Goal: Task Accomplishment & Management: Use online tool/utility

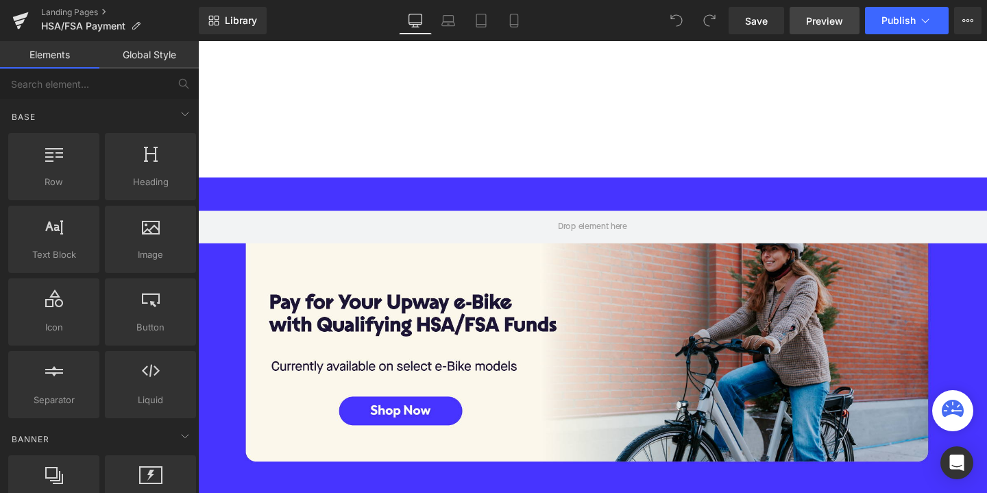
click at [830, 24] on span "Preview" at bounding box center [824, 21] width 37 height 14
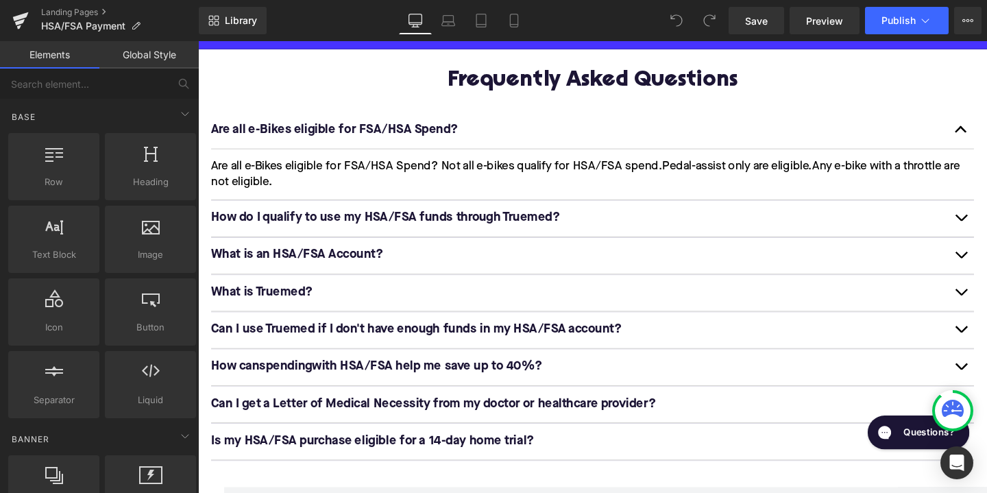
scroll to position [1424, 0]
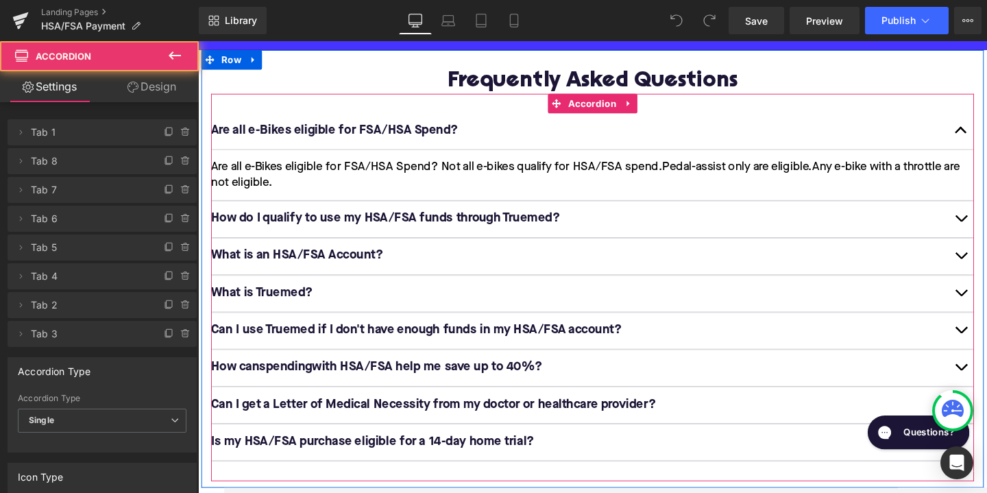
click at [987, 216] on button "button" at bounding box center [1000, 229] width 27 height 38
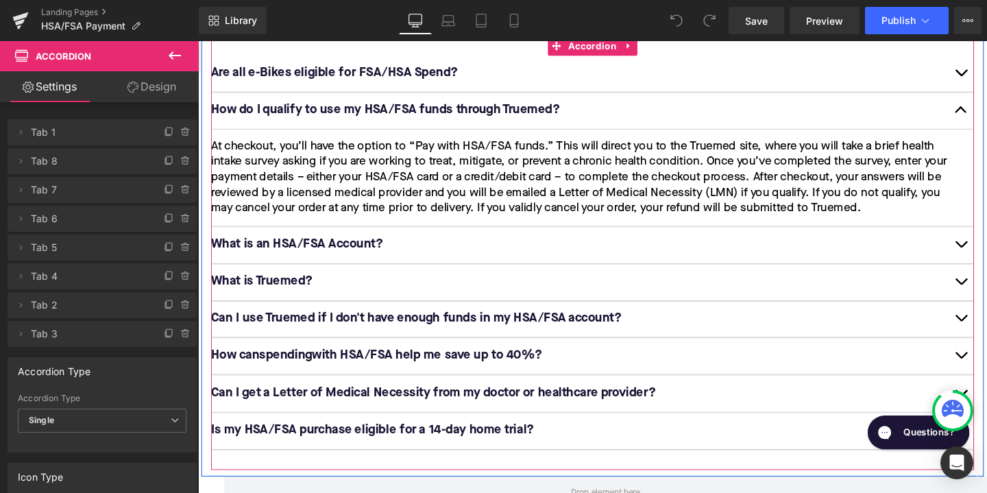
scroll to position [1508, 0]
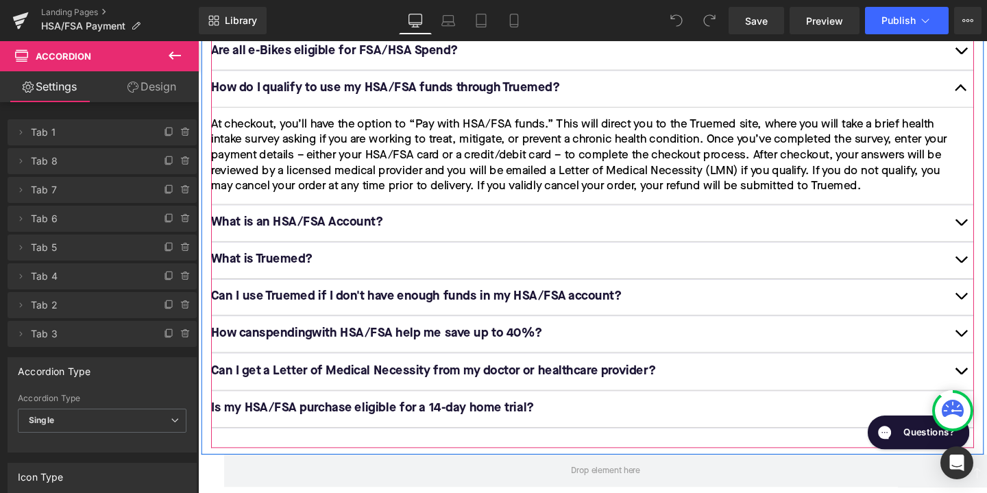
click at [987, 221] on button "button" at bounding box center [1000, 233] width 27 height 38
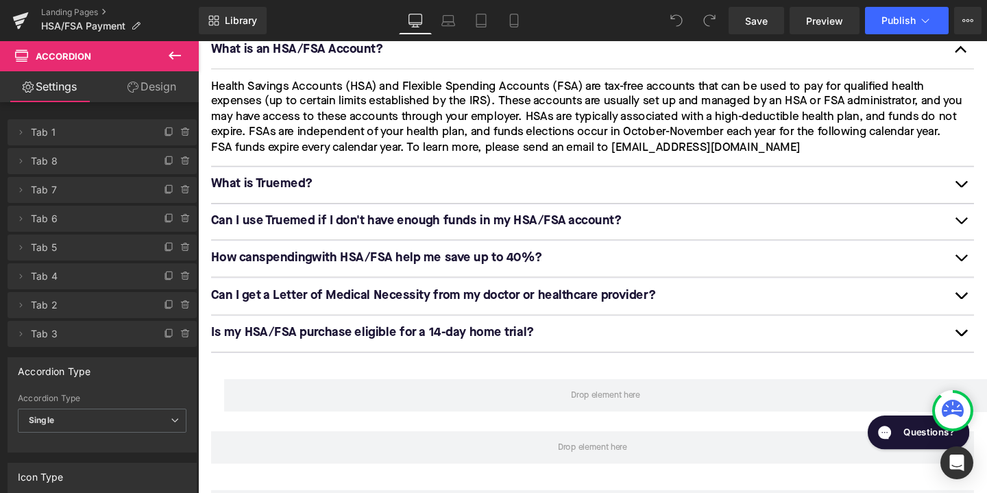
scroll to position [1544, 0]
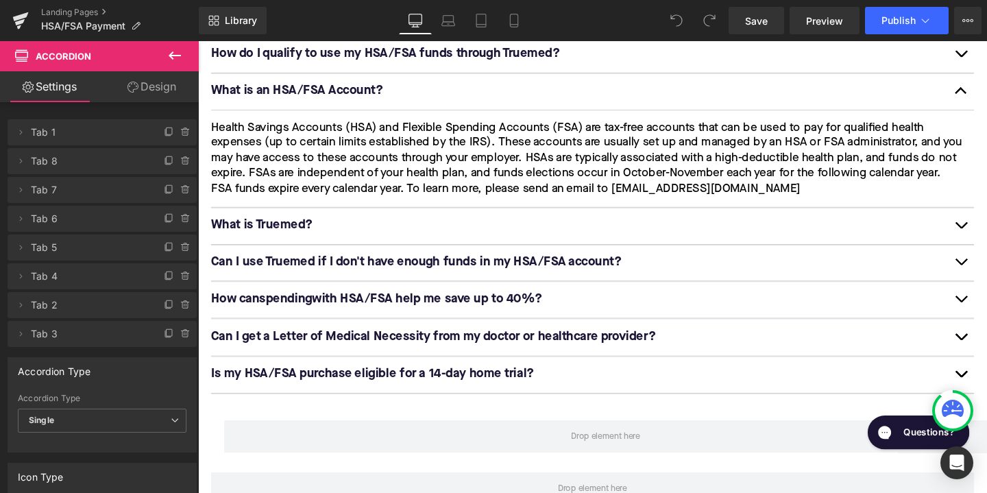
click at [987, 221] on button "button" at bounding box center [1000, 236] width 27 height 38
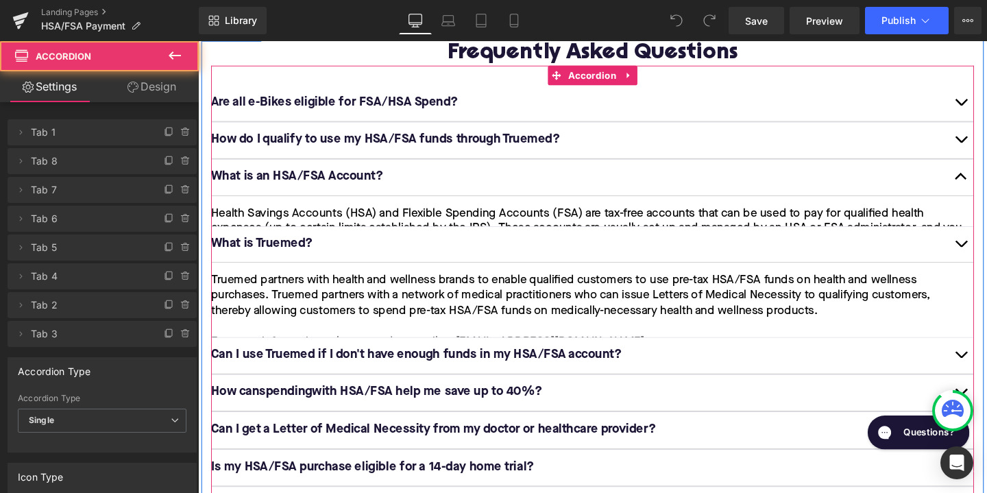
scroll to position [1444, 0]
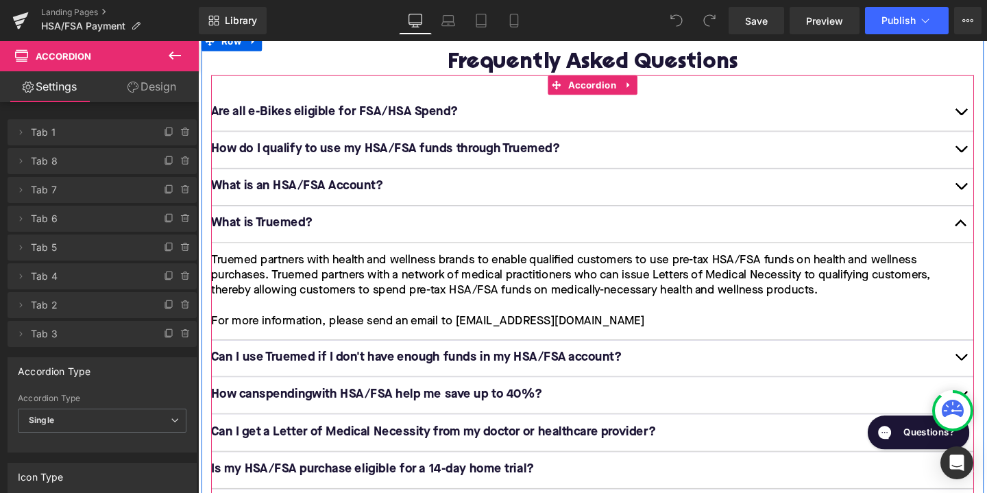
click at [987, 376] on span "button" at bounding box center [1000, 376] width 0 height 0
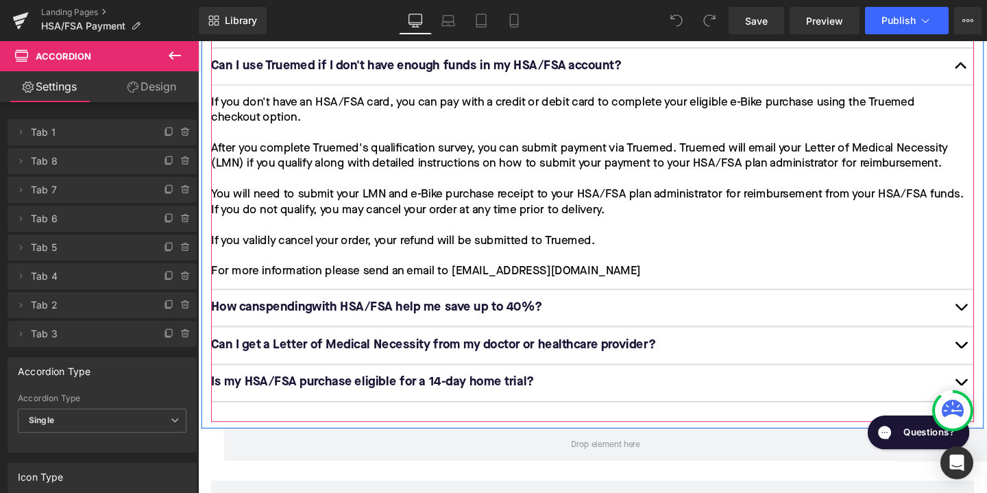
scroll to position [1646, 0]
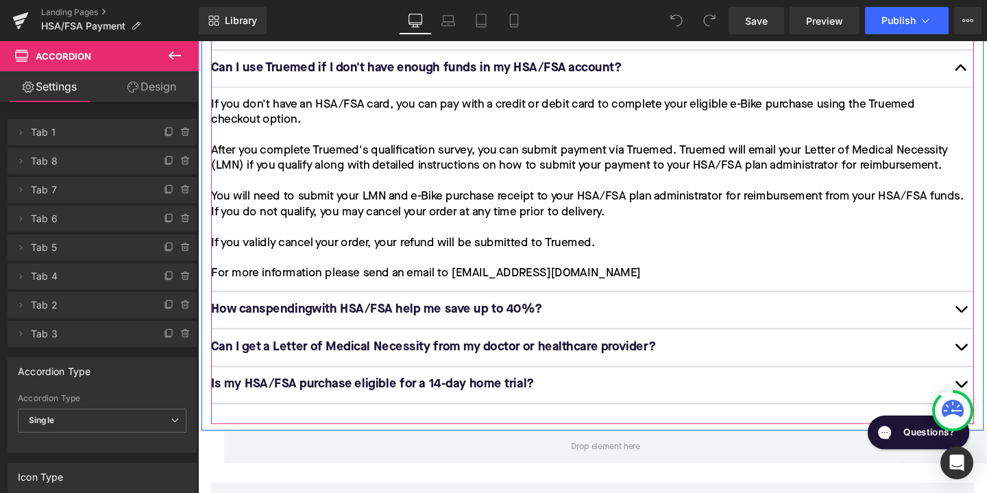
click at [987, 305] on button "button" at bounding box center [1000, 324] width 27 height 38
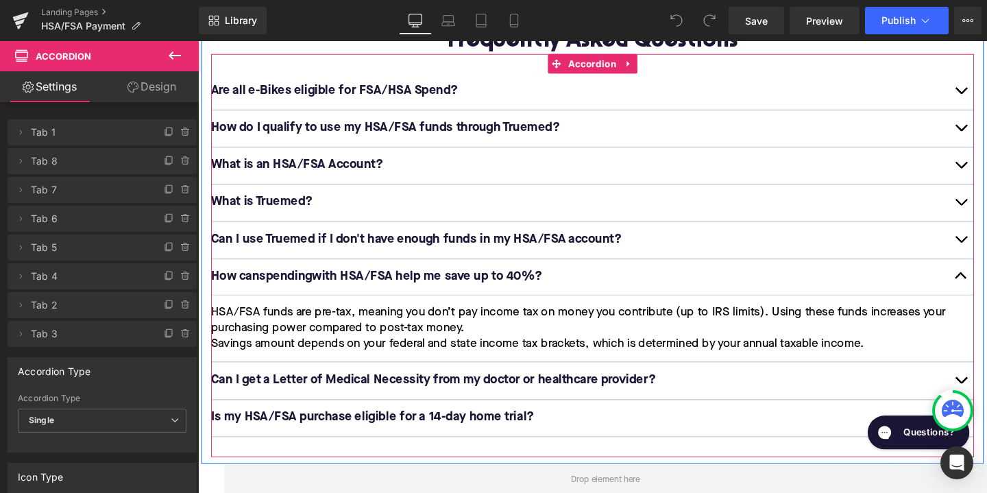
scroll to position [1473, 0]
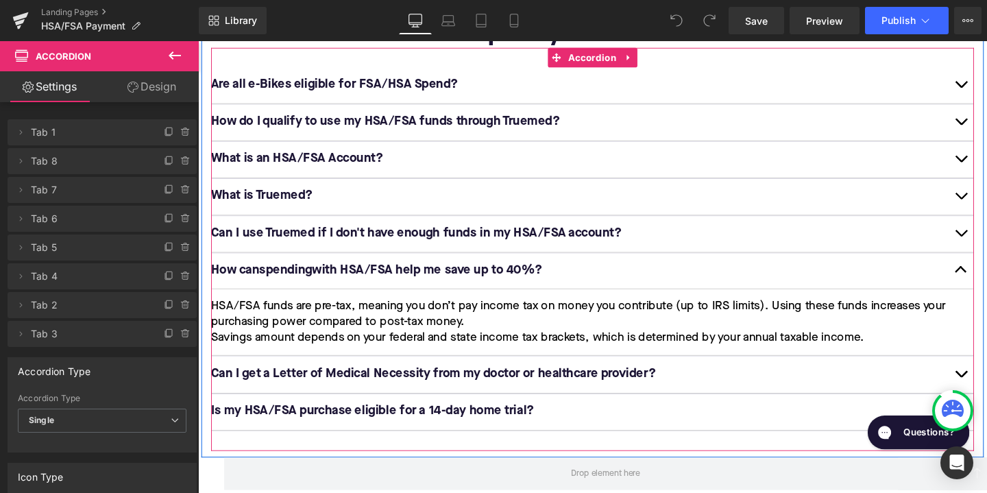
click at [987, 375] on button "button" at bounding box center [1000, 391] width 27 height 38
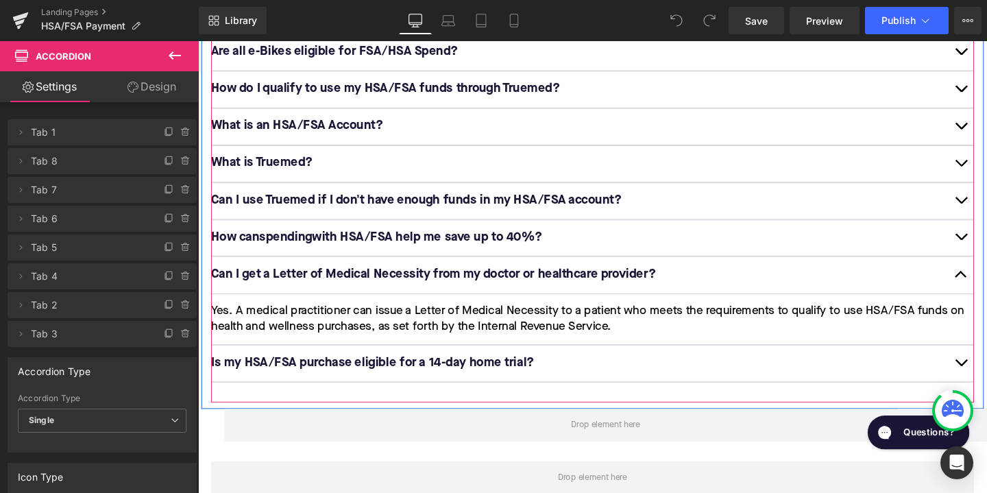
click at [987, 363] on button "button" at bounding box center [1000, 380] width 27 height 38
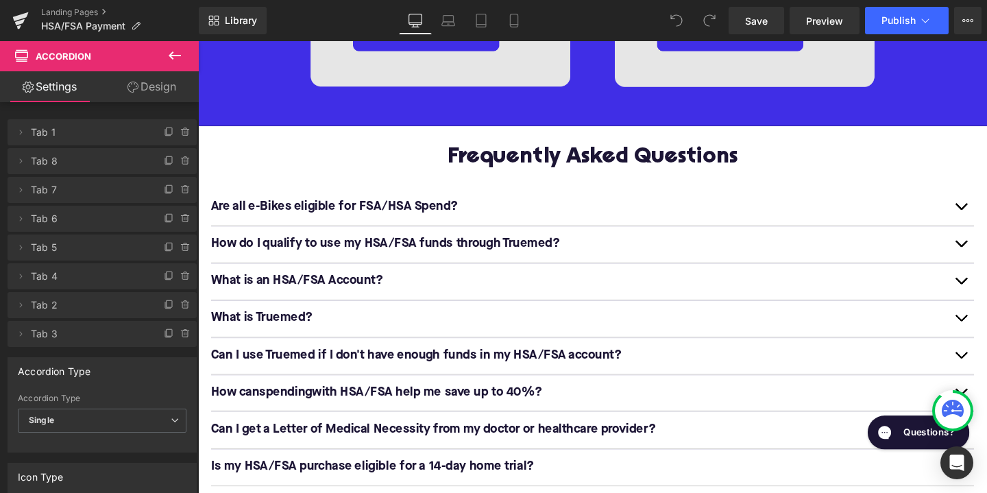
scroll to position [1348, 0]
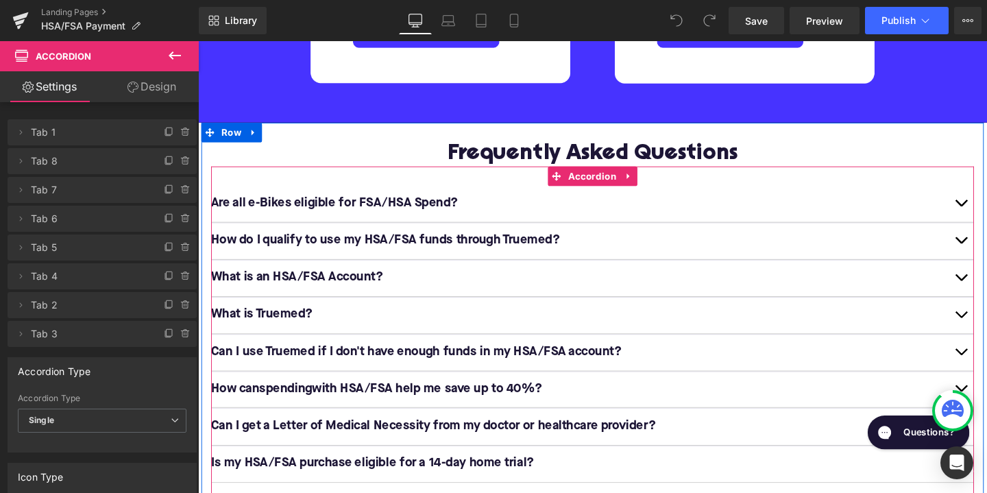
click at [625, 212] on div "Are all e-Bikes eligible for FSA/HSA Spend? Text Block" at bounding box center [613, 212] width 802 height 38
click at [651, 206] on p "Are all e-Bikes eligible for FSA/HSA Spend?" at bounding box center [599, 212] width 775 height 17
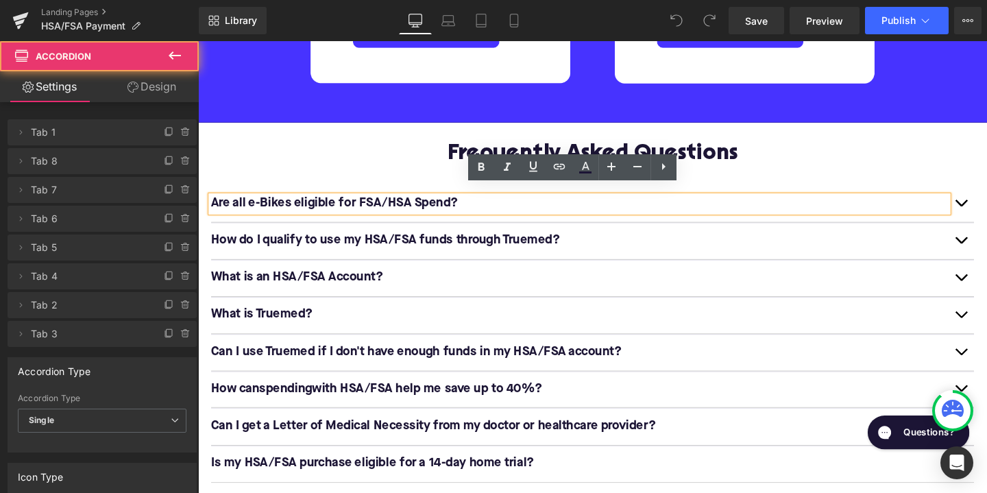
click at [987, 200] on button "button" at bounding box center [1000, 212] width 27 height 38
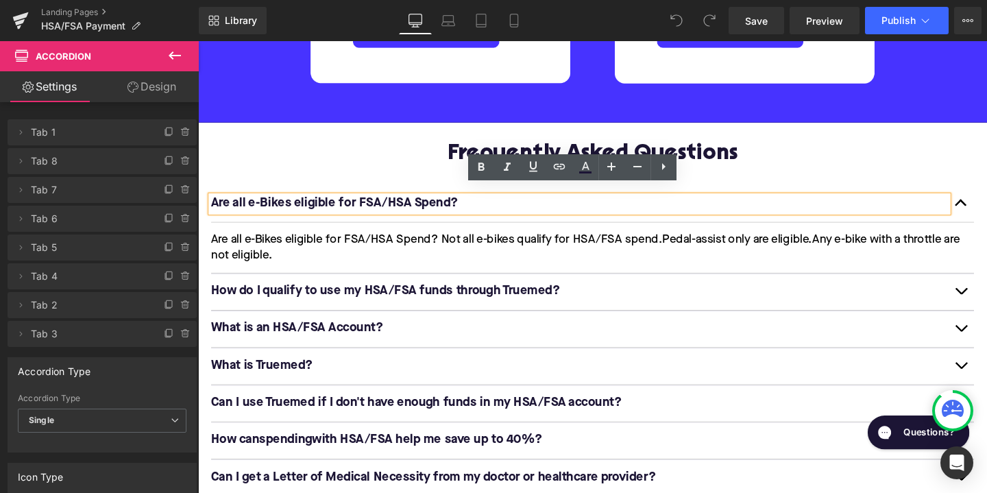
click at [987, 290] on button "button" at bounding box center [1000, 305] width 27 height 38
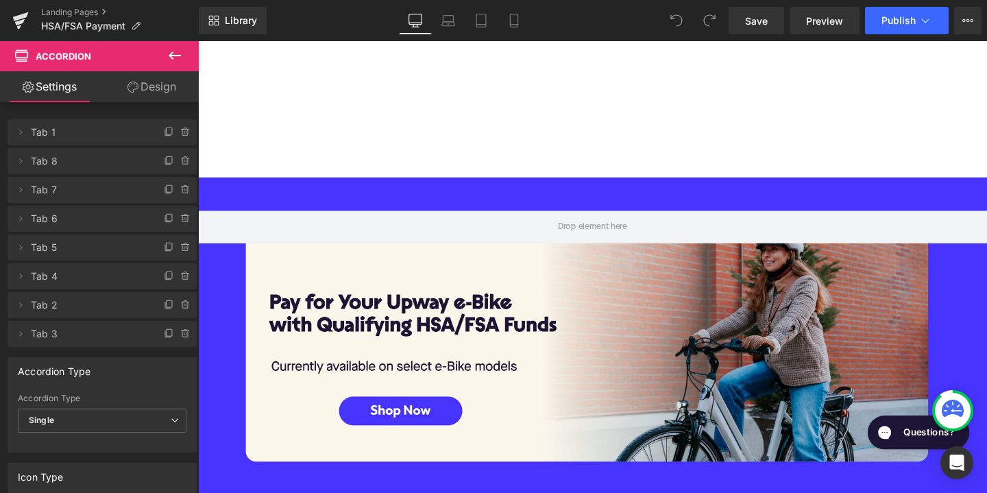
scroll to position [0, 0]
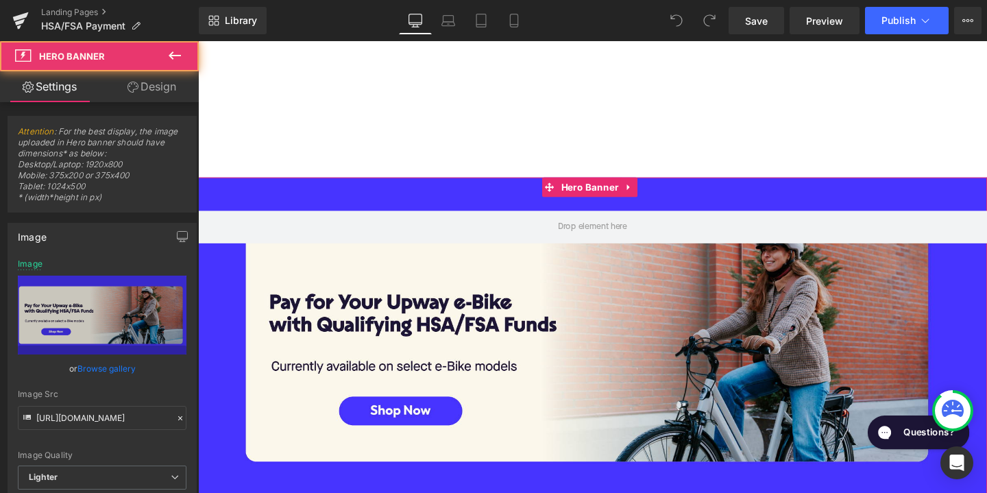
click at [454, 307] on div at bounding box center [613, 359] width 830 height 350
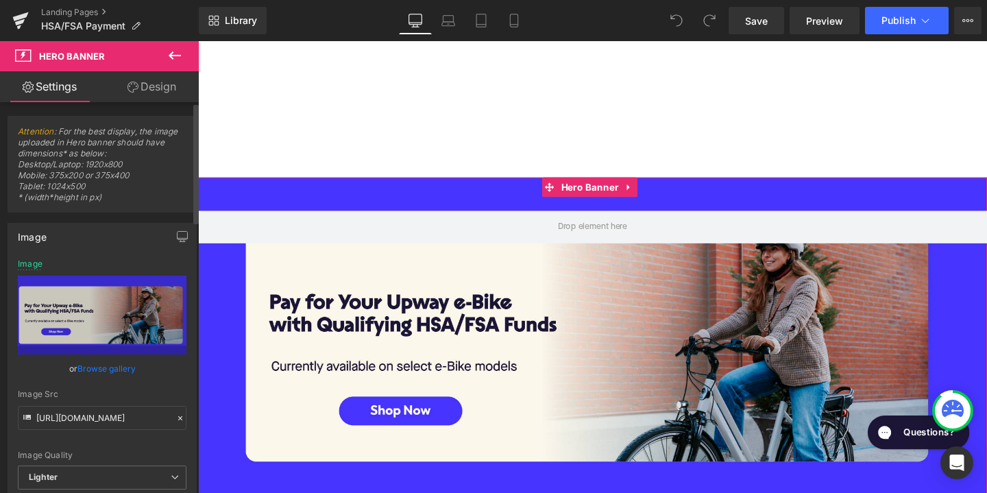
click at [104, 368] on link "Browse gallery" at bounding box center [106, 369] width 58 height 24
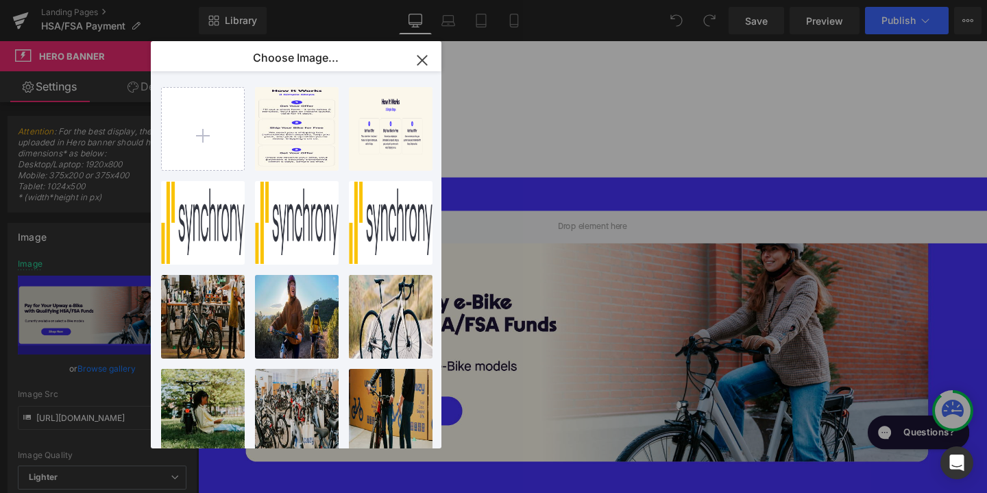
click at [107, 0] on div "You are previewing how the will restyle your page. You can not edit Elements in…" at bounding box center [493, 0] width 987 height 0
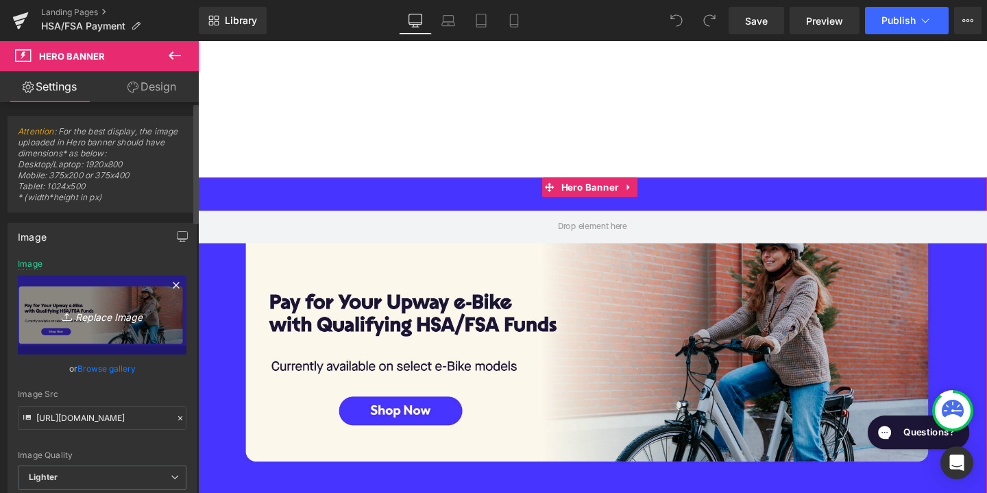
click at [101, 326] on link "Replace Image" at bounding box center [102, 315] width 169 height 79
type input "C:\fakepath\Slice 15.png"
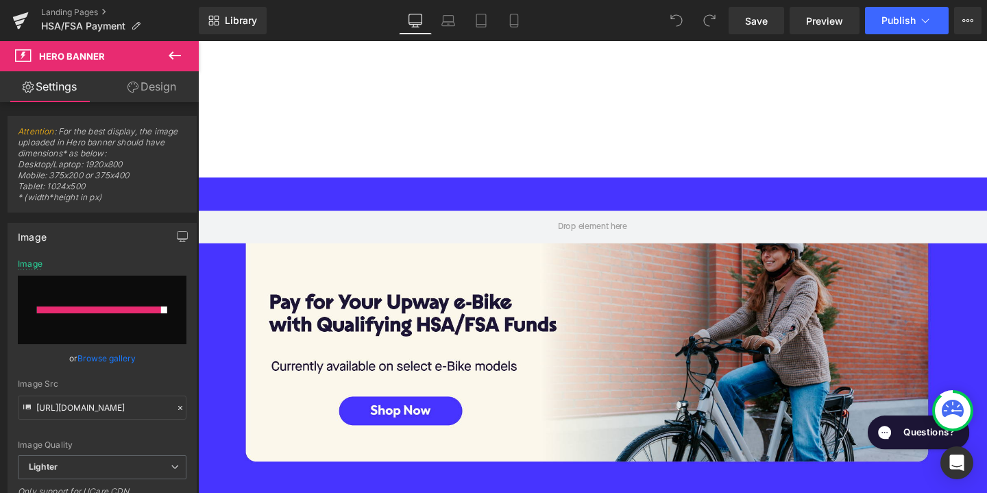
click at [116, 362] on link "Browse gallery" at bounding box center [106, 358] width 58 height 24
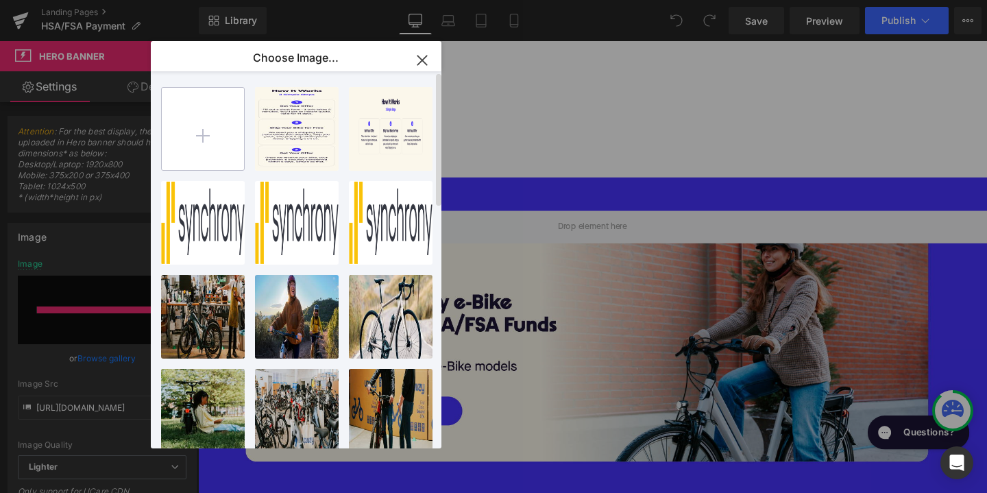
click at [206, 125] on input "file" at bounding box center [203, 129] width 82 height 82
type input "C:\fakepath\Slice 15.png"
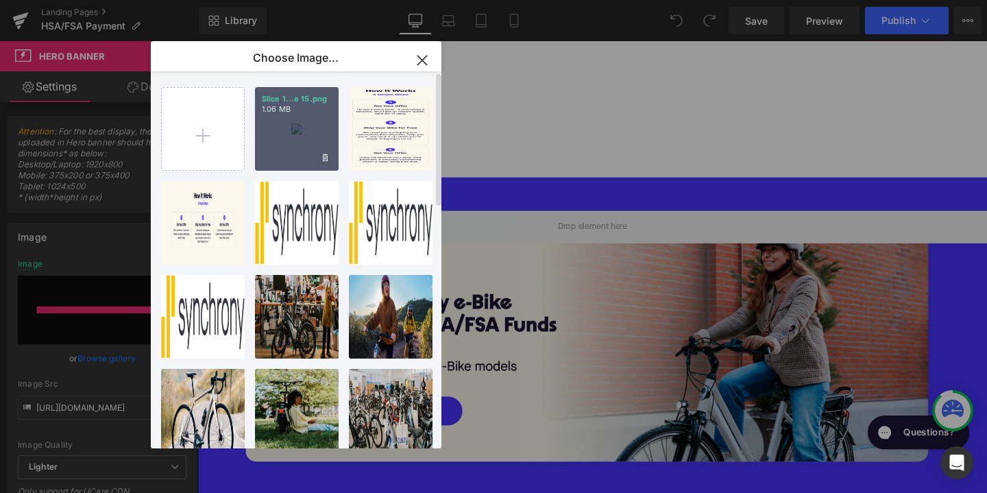
click at [311, 136] on div "Slice 1...e 15.png 1.06 MB" at bounding box center [297, 129] width 84 height 84
type input "https://ucarecdn.com/df962b58-2ae9-4af8-8d98-0184cea19838/-/format/auto/-/previ…"
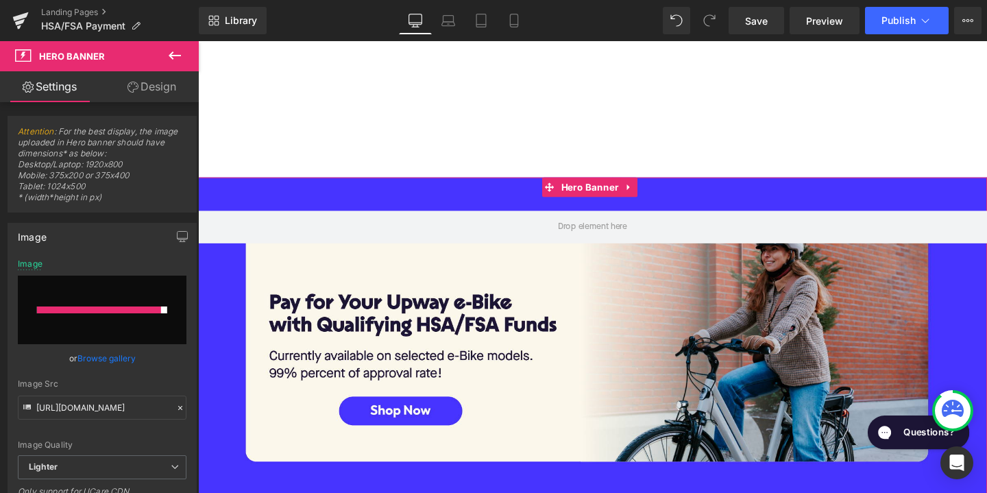
click at [165, 91] on link "Design" at bounding box center [151, 86] width 99 height 31
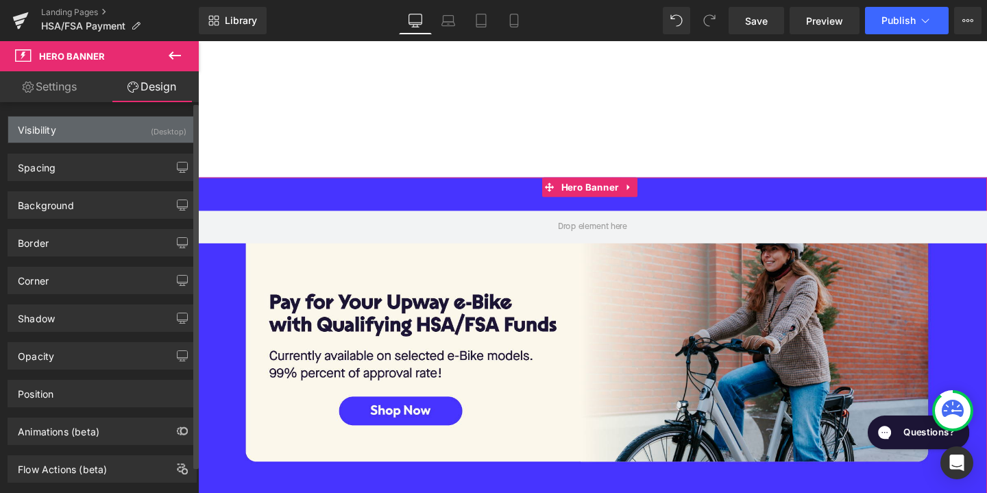
click at [161, 125] on div "(Desktop)" at bounding box center [169, 128] width 36 height 23
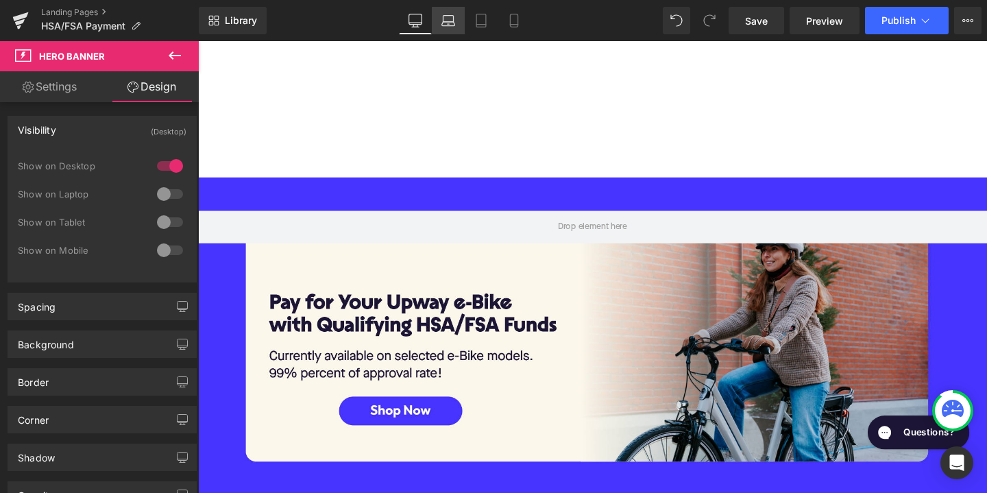
click at [449, 25] on icon at bounding box center [448, 24] width 13 height 4
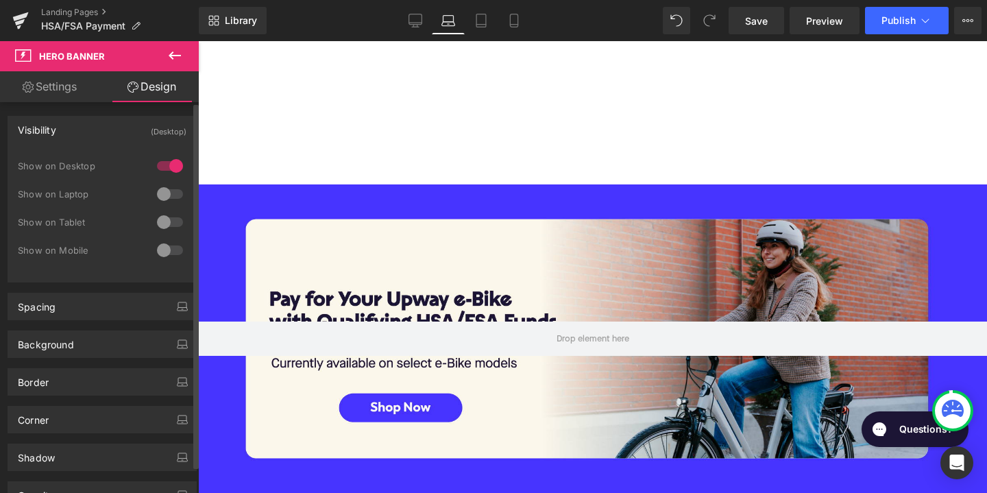
click at [160, 195] on div at bounding box center [170, 194] width 33 height 22
click at [158, 223] on div at bounding box center [170, 222] width 33 height 22
click at [407, 25] on link "Desktop" at bounding box center [415, 20] width 33 height 27
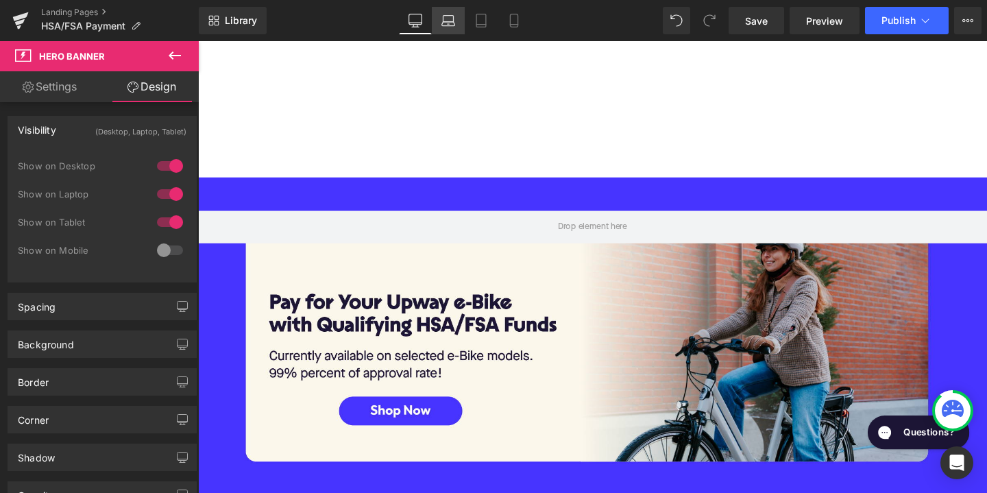
click at [441, 29] on link "Laptop" at bounding box center [448, 20] width 33 height 27
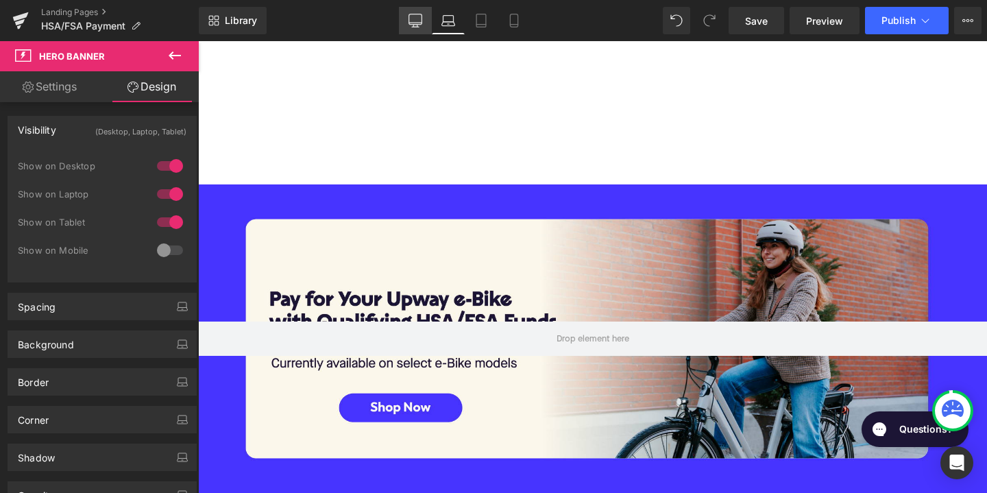
click at [416, 19] on icon at bounding box center [416, 21] width 14 height 14
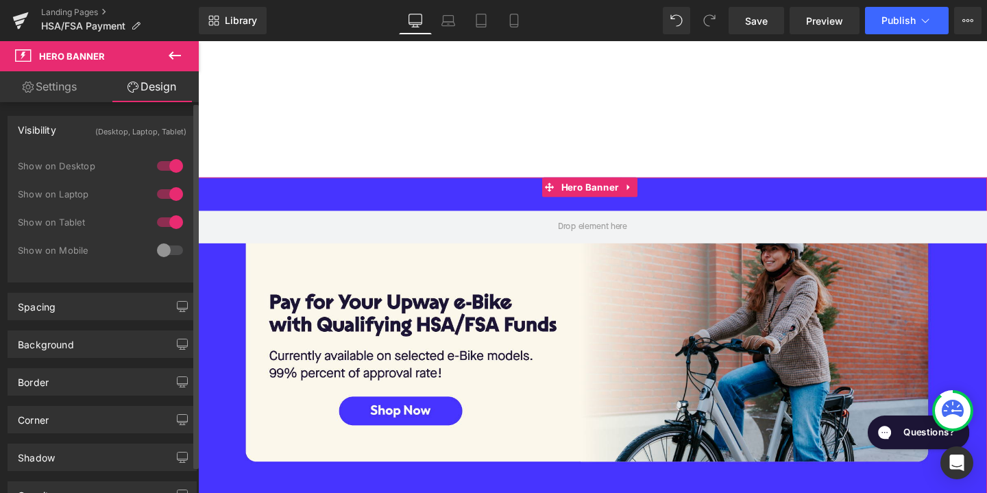
click at [163, 190] on div at bounding box center [170, 194] width 33 height 22
click at [162, 216] on div at bounding box center [170, 222] width 33 height 22
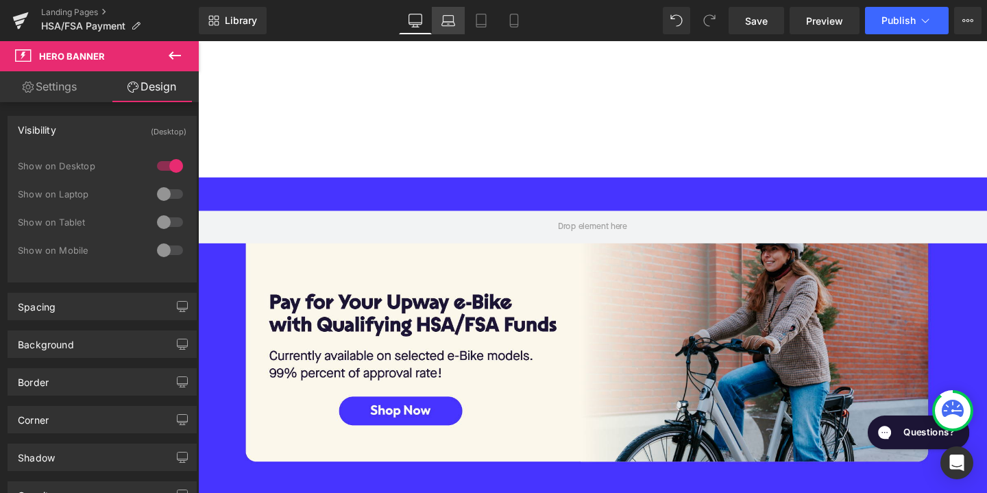
click at [452, 21] on icon at bounding box center [449, 21] width 14 height 14
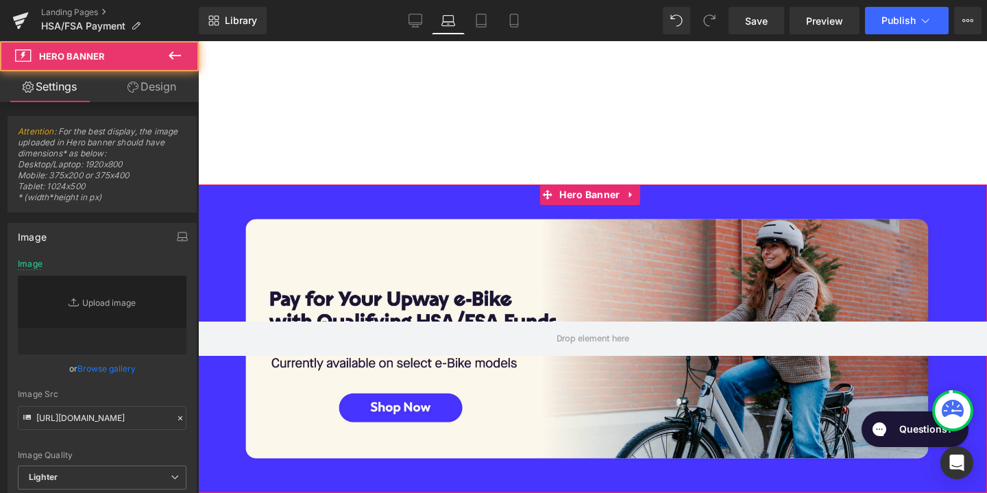
click at [343, 239] on div at bounding box center [592, 338] width 789 height 309
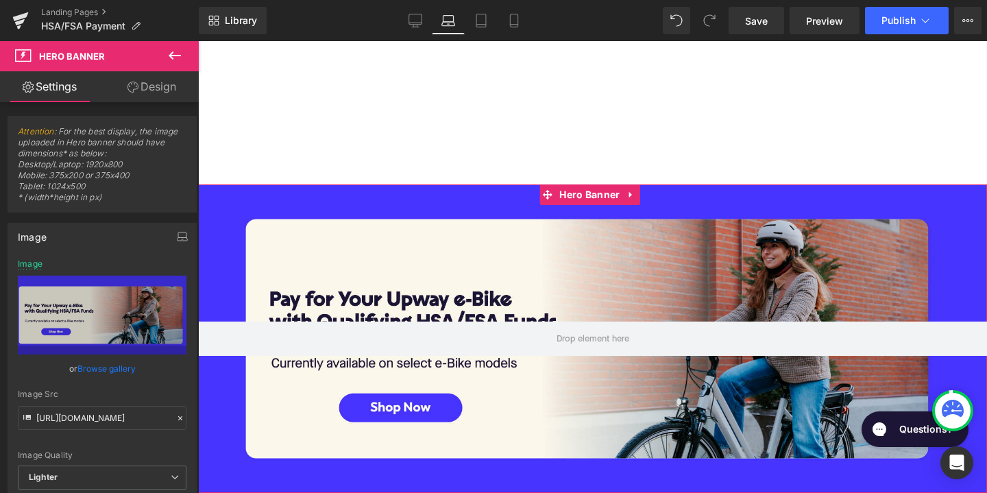
click at [95, 368] on link "Browse gallery" at bounding box center [106, 369] width 58 height 24
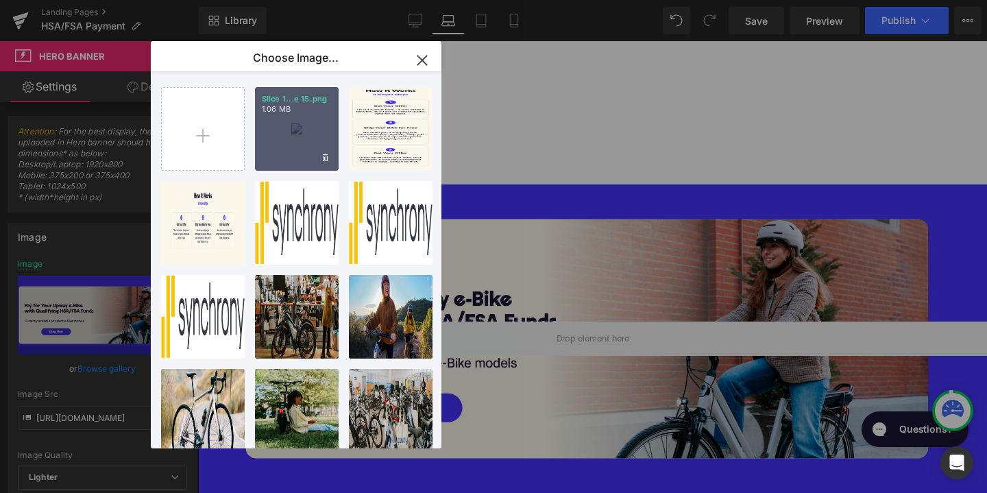
click at [287, 126] on div "Slice 1...e 15.png 1.06 MB" at bounding box center [297, 129] width 84 height 84
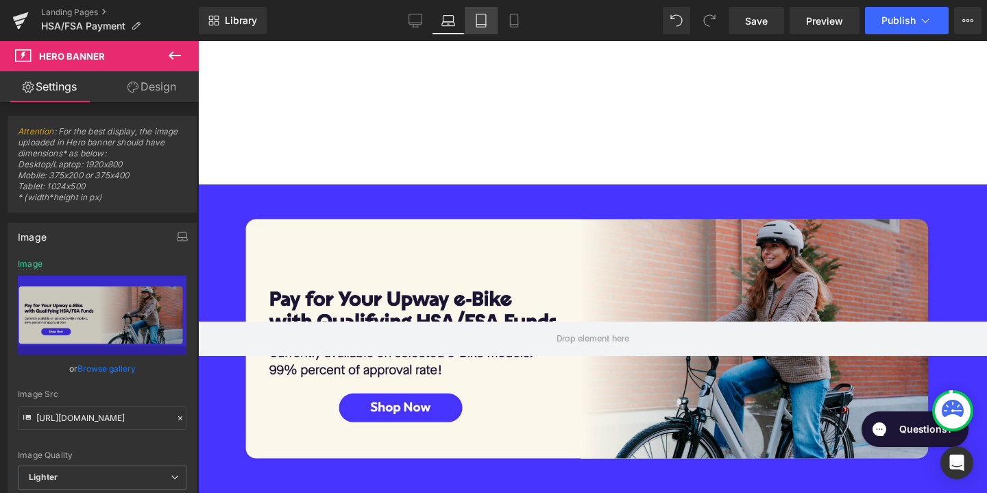
click at [484, 21] on icon at bounding box center [482, 21] width 14 height 14
type input "https://ucarecdn.com/f7638fe0-4467-4c82-b332-9989e72d171a/-/format/auto/-/previ…"
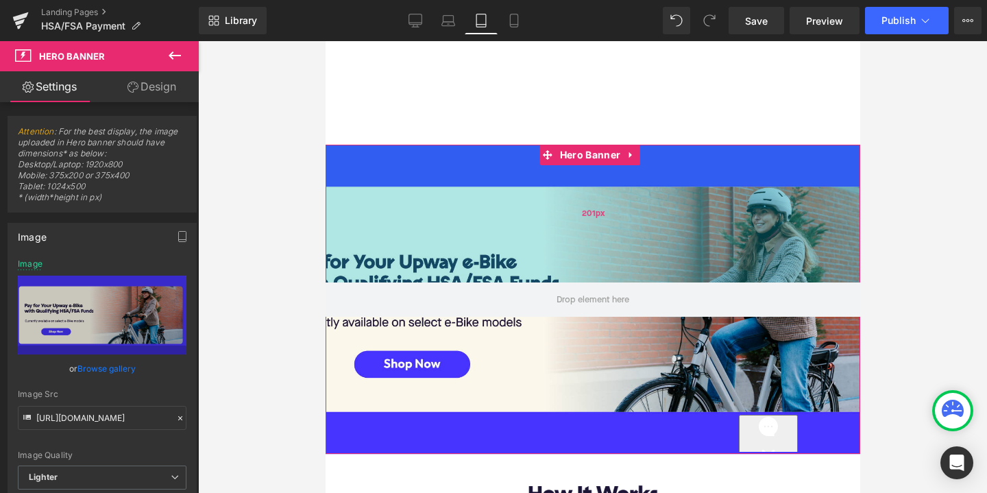
click at [422, 210] on div "201px" at bounding box center [592, 214] width 535 height 138
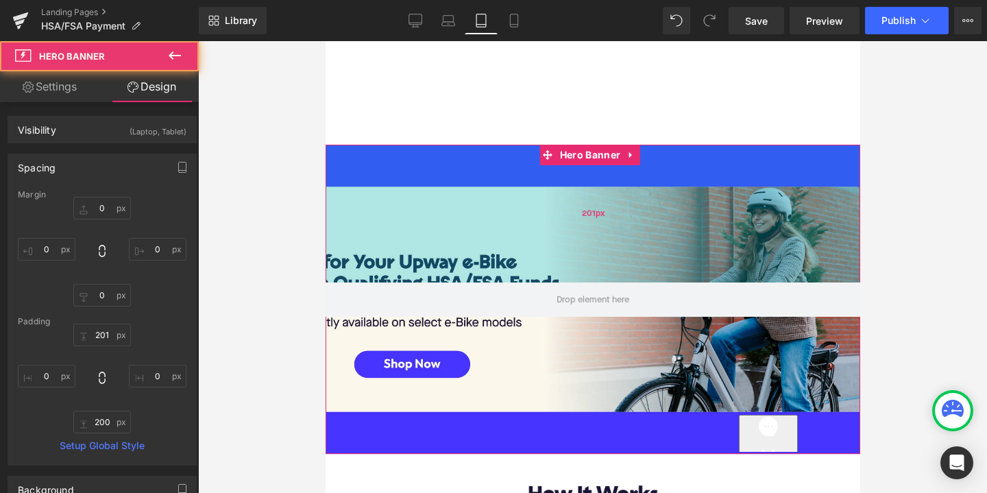
click at [403, 193] on div "201px" at bounding box center [592, 214] width 535 height 138
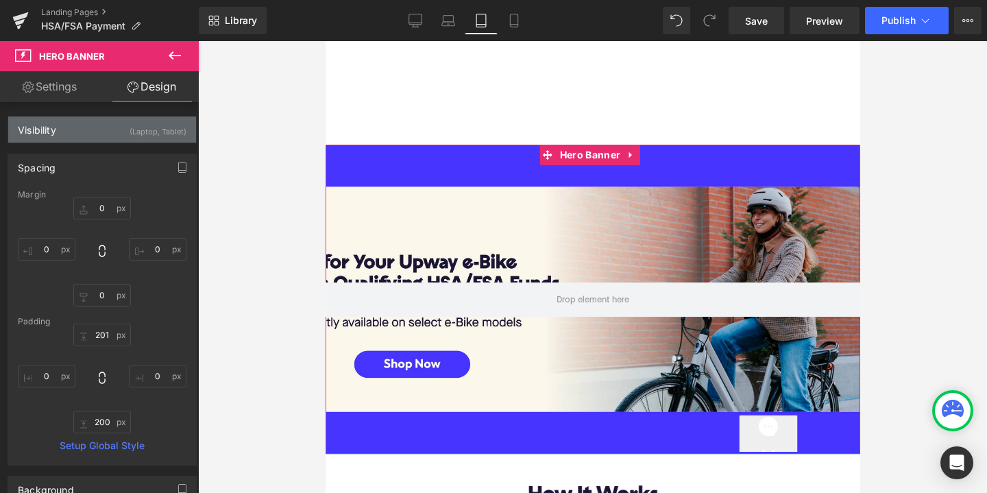
click at [132, 134] on div "(Laptop, Tablet)" at bounding box center [158, 128] width 57 height 23
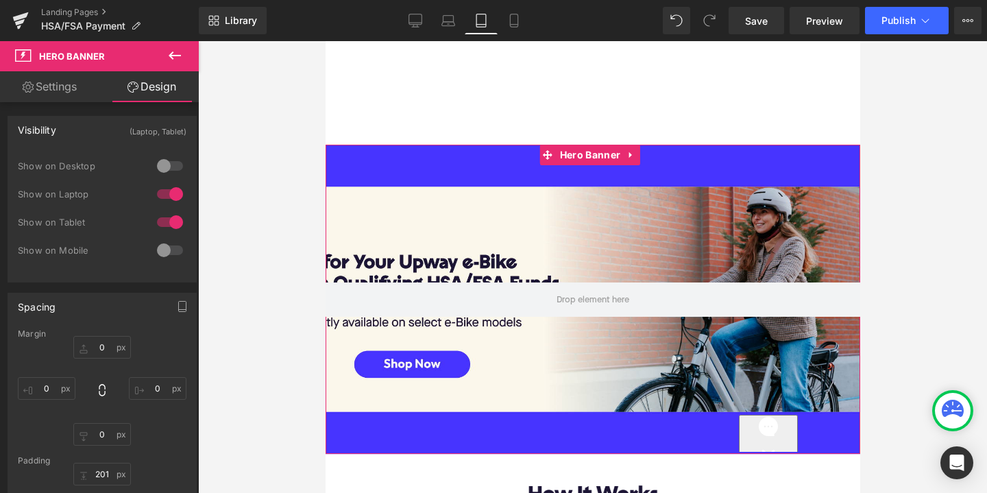
click at [54, 84] on link "Settings" at bounding box center [49, 86] width 99 height 31
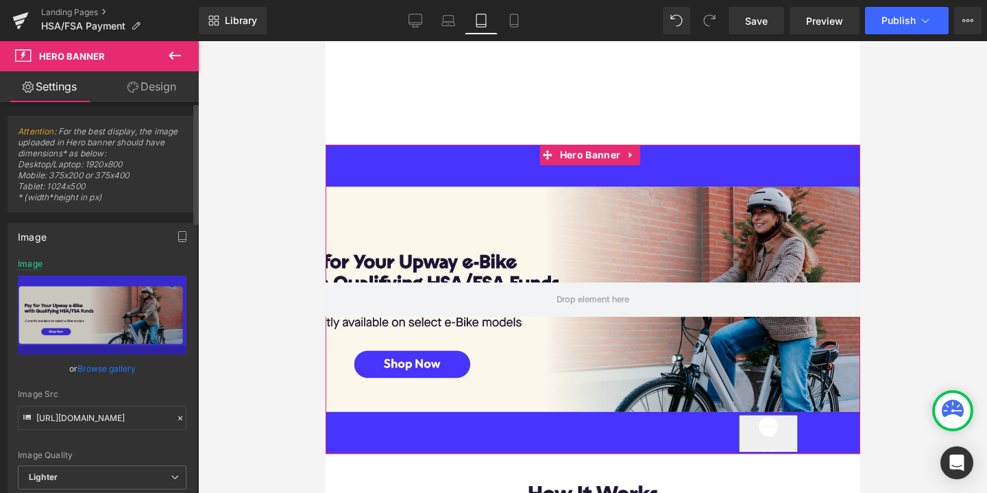
click at [93, 367] on link "Browse gallery" at bounding box center [106, 369] width 58 height 24
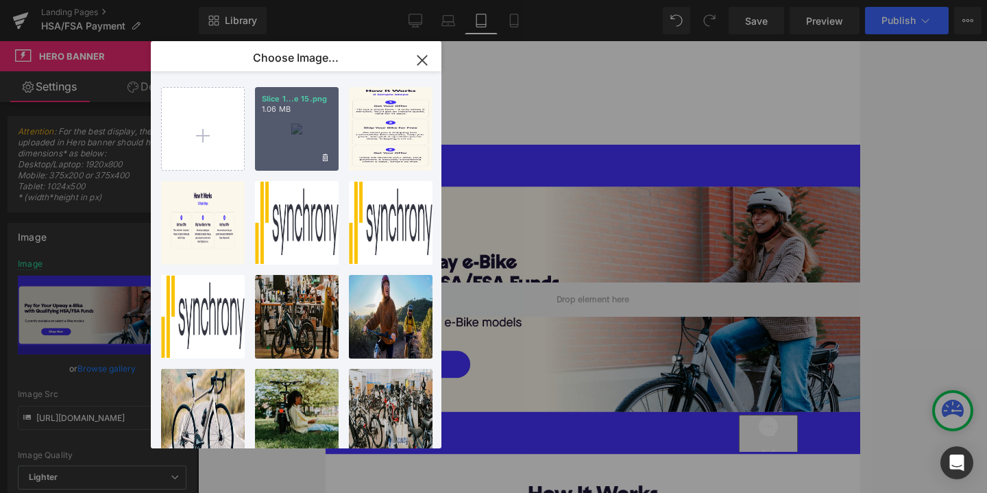
click at [292, 145] on div "Slice 1...e 15.png 1.06 MB" at bounding box center [297, 129] width 84 height 84
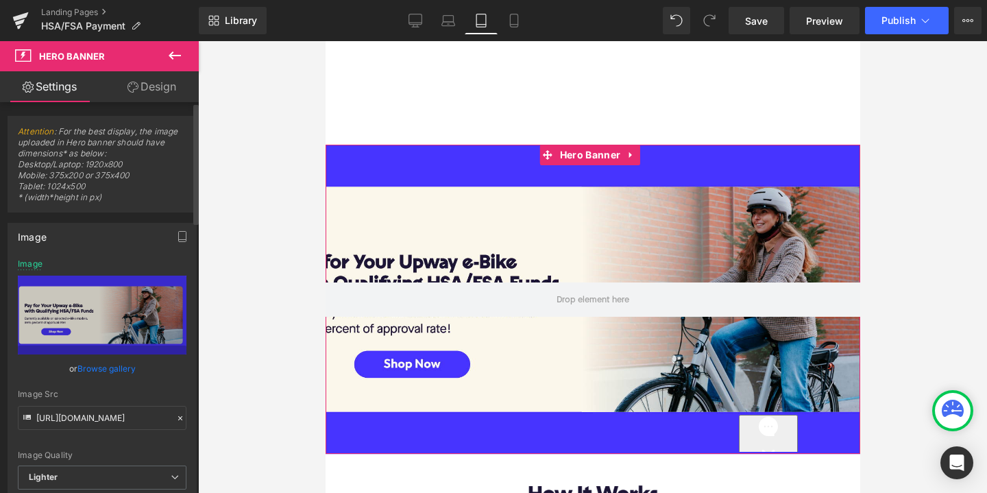
click at [86, 374] on link "Browse gallery" at bounding box center [106, 369] width 58 height 24
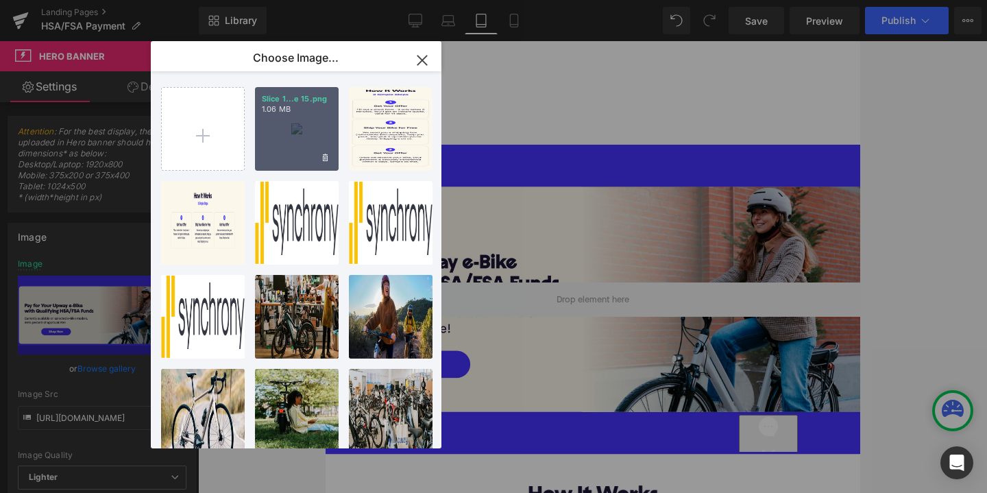
click at [275, 136] on div "Slice 1...e 15.png 1.06 MB" at bounding box center [297, 129] width 84 height 84
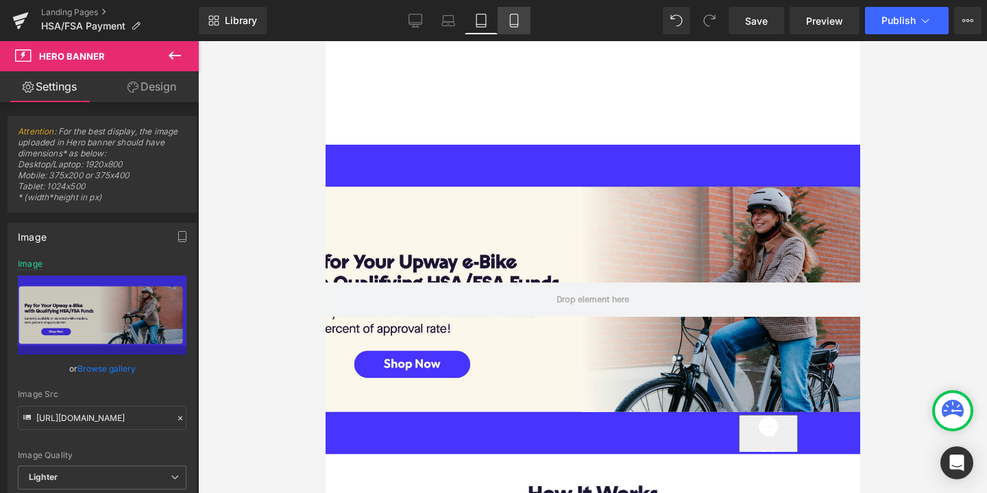
click at [519, 14] on icon at bounding box center [514, 21] width 14 height 14
type input "https://d1um8515vdn9kb.cloudfront.net/images/hero.jpg"
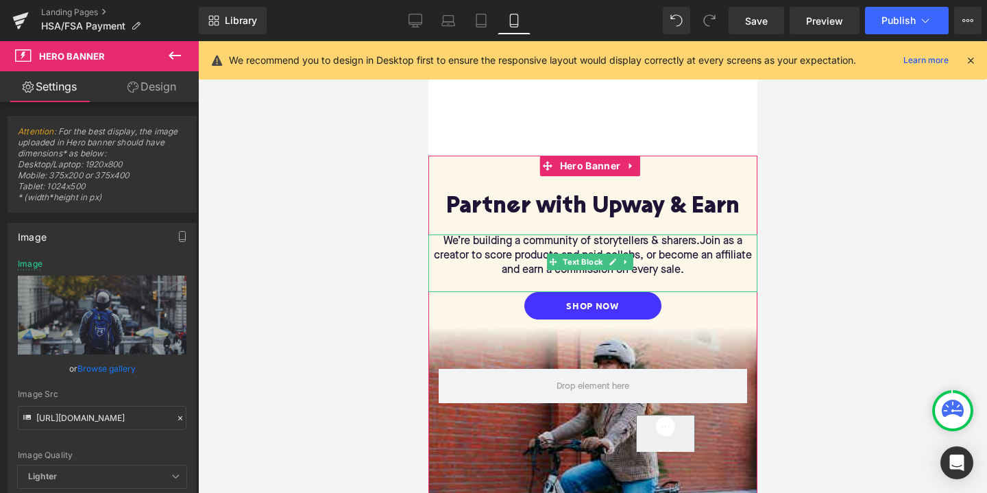
click at [503, 258] on span "Join as a creator to score products and paid collabs, or become an affiliate an…" at bounding box center [592, 256] width 318 height 40
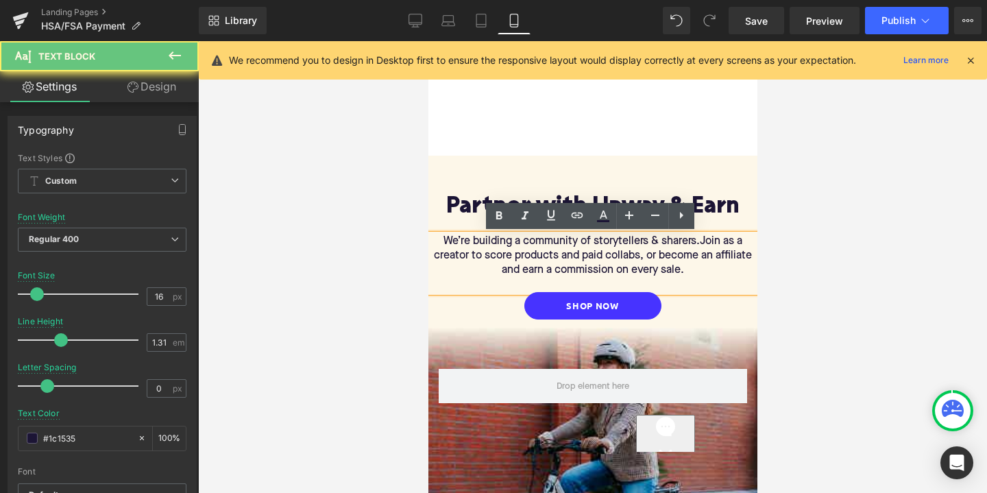
click at [579, 265] on span "Join as a creator to score products and paid collabs, or become an affiliate an…" at bounding box center [592, 256] width 318 height 40
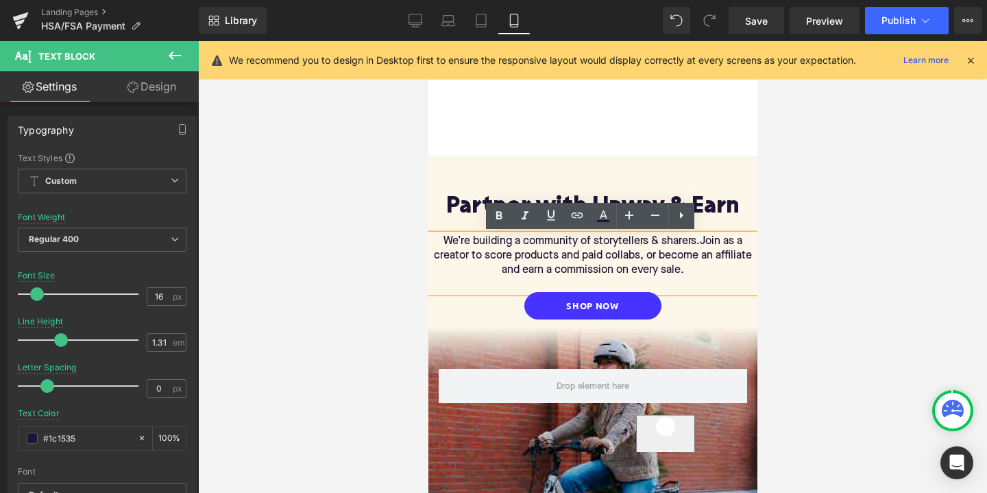
click at [656, 269] on span "Join as a creator to score products and paid collabs, or become an affiliate an…" at bounding box center [592, 256] width 318 height 40
click at [686, 278] on p at bounding box center [592, 285] width 329 height 14
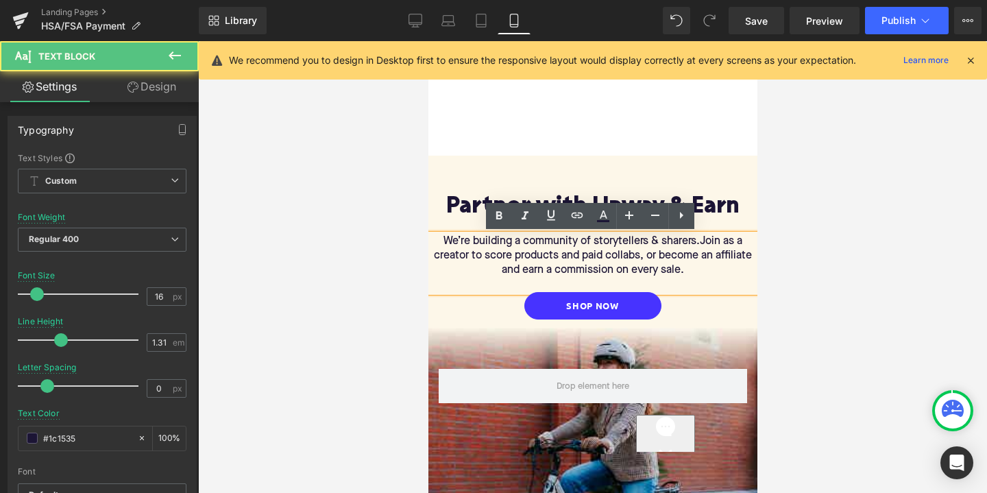
click at [672, 275] on span "Join as a creator to score products and paid collabs, or become an affiliate an…" at bounding box center [592, 256] width 318 height 40
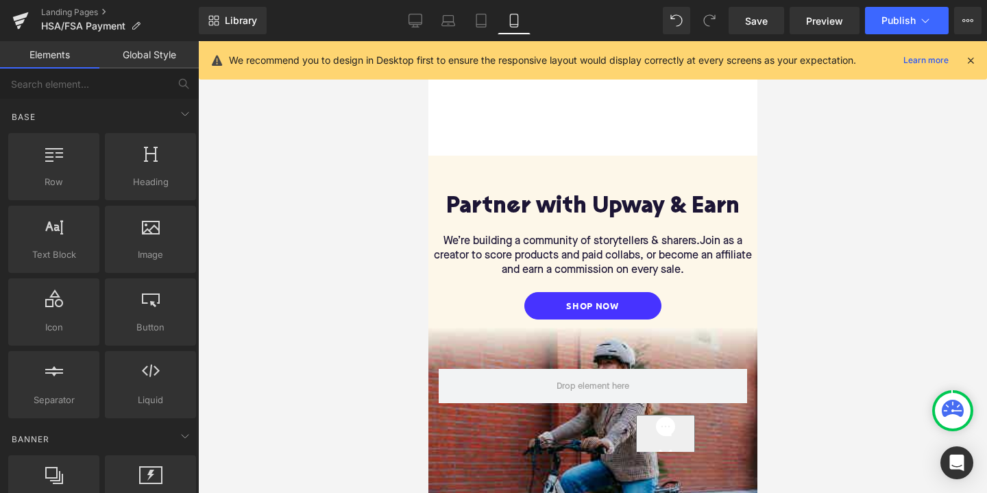
click at [824, 276] on div at bounding box center [592, 267] width 789 height 452
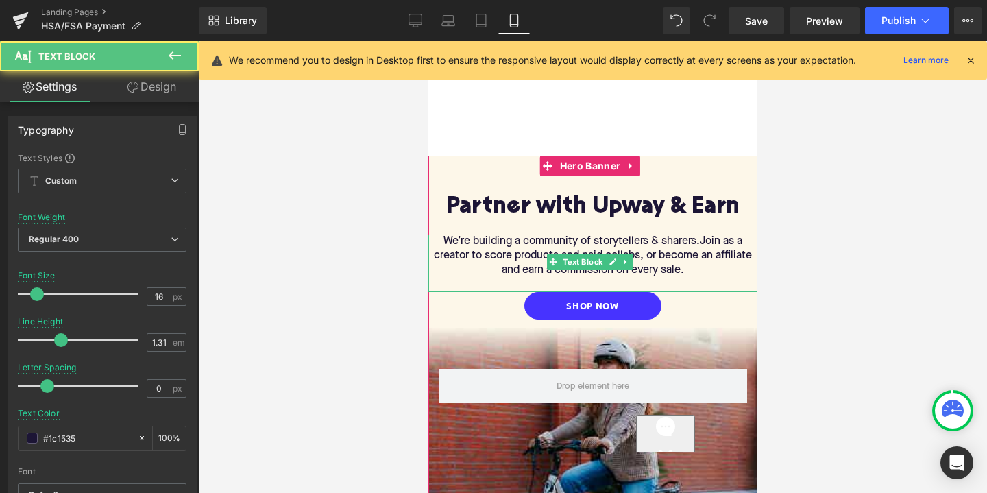
click at [643, 254] on span "Join as a creator to score products and paid collabs, or become an affiliate an…" at bounding box center [592, 256] width 318 height 40
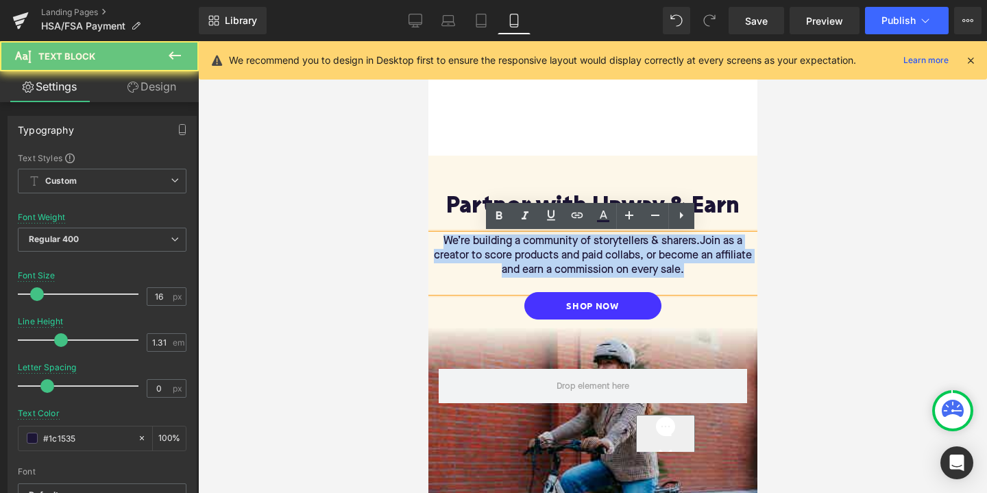
click at [643, 254] on span "Join as a creator to score products and paid collabs, or become an affiliate an…" at bounding box center [592, 256] width 318 height 40
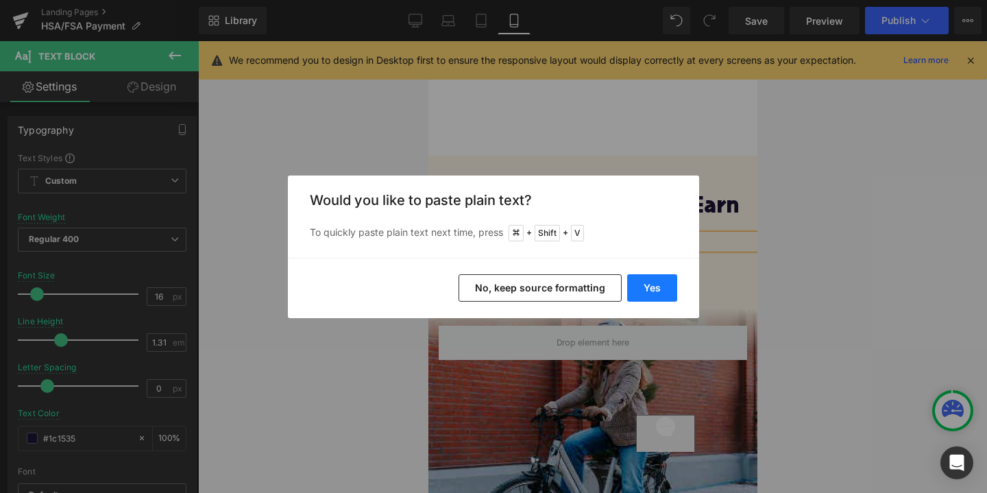
click at [657, 283] on button "Yes" at bounding box center [652, 287] width 50 height 27
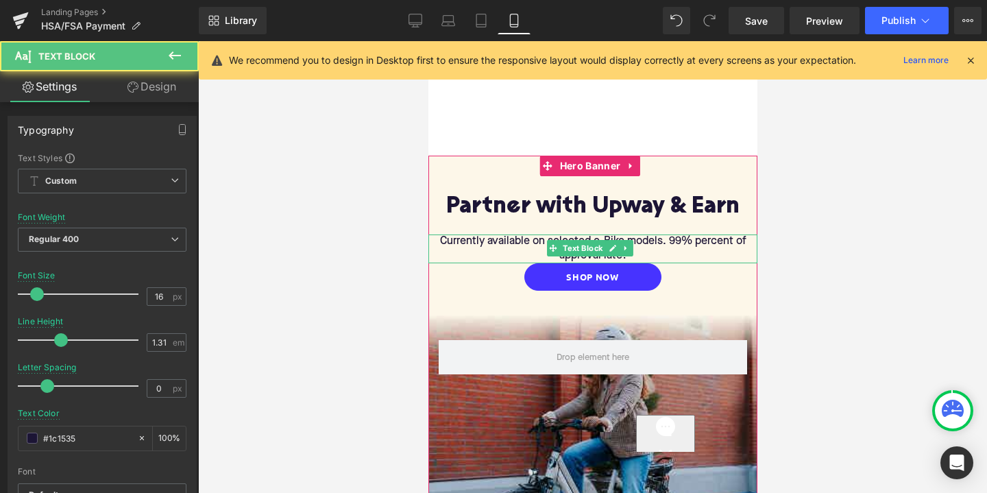
click at [634, 255] on p "Currently available on selected e-Bike models. 99% percent of approval rate!" at bounding box center [592, 249] width 329 height 29
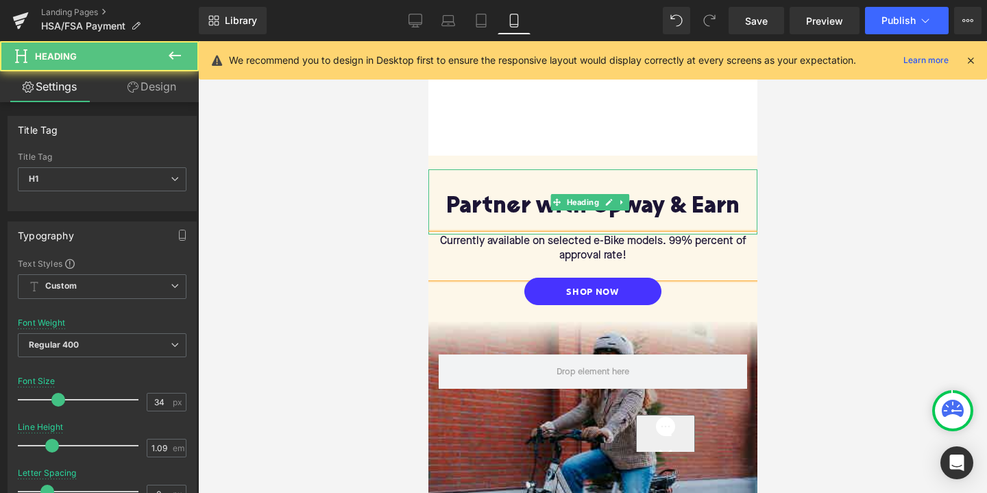
click at [641, 207] on h1 "Partner with Upway & Earn" at bounding box center [592, 207] width 329 height 25
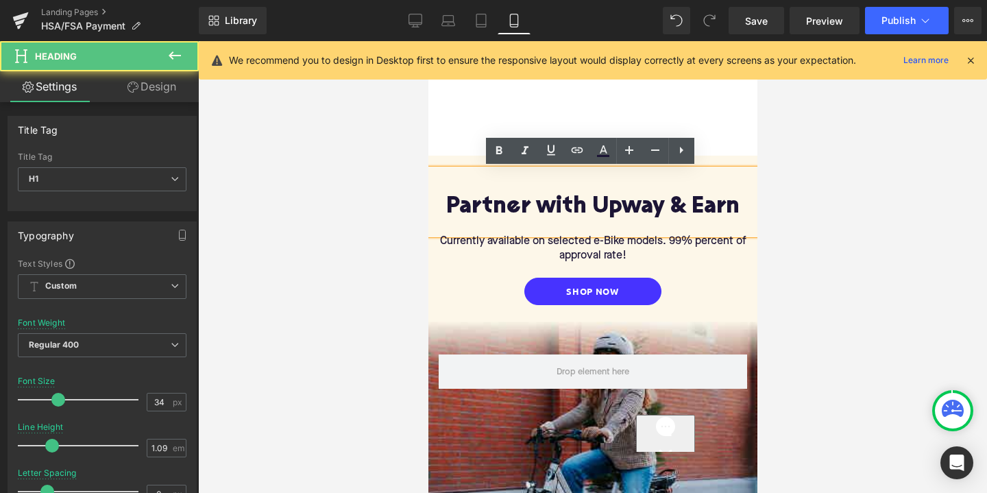
click at [655, 207] on h1 "Partner with Upway & Earn" at bounding box center [592, 207] width 329 height 25
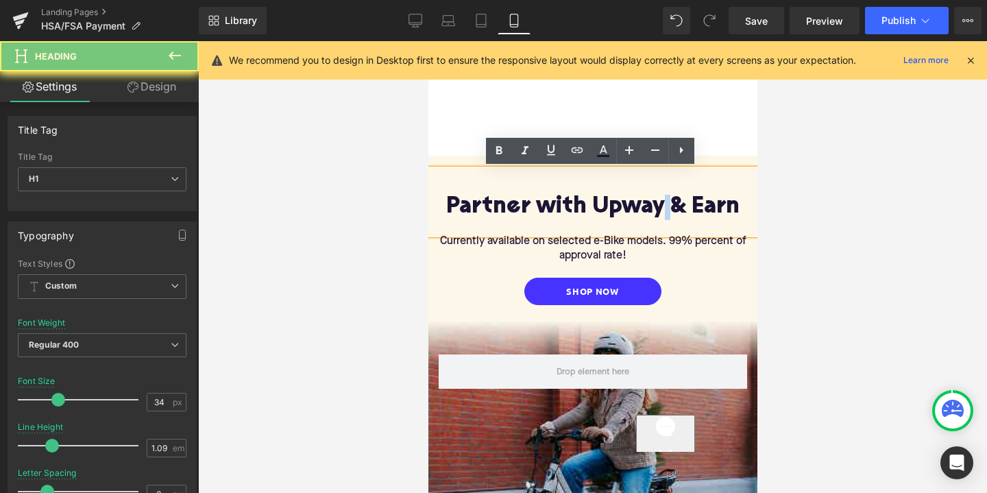
click at [655, 207] on h1 "Partner with Upway & Earn" at bounding box center [592, 207] width 329 height 25
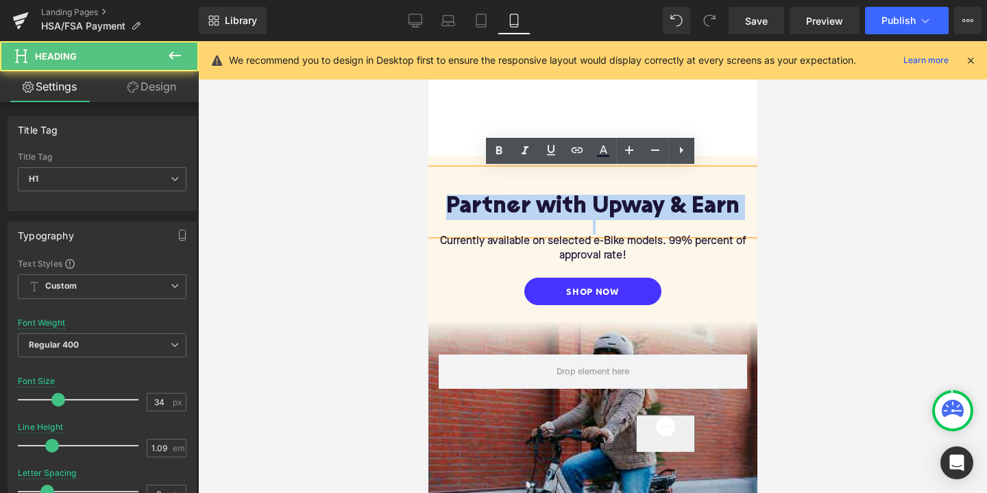
click at [655, 207] on h1 "Partner with Upway & Earn" at bounding box center [592, 207] width 329 height 25
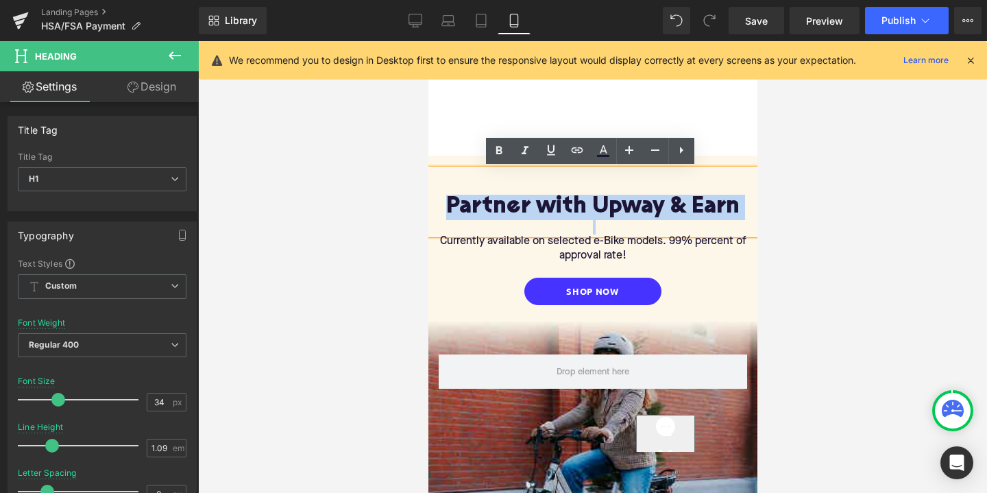
drag, startPoint x: 1380, startPoint y: 88, endPoint x: 632, endPoint y: 214, distance: 758.7
click at [632, 214] on h1 "Partner with Upway & Earn" at bounding box center [592, 207] width 329 height 25
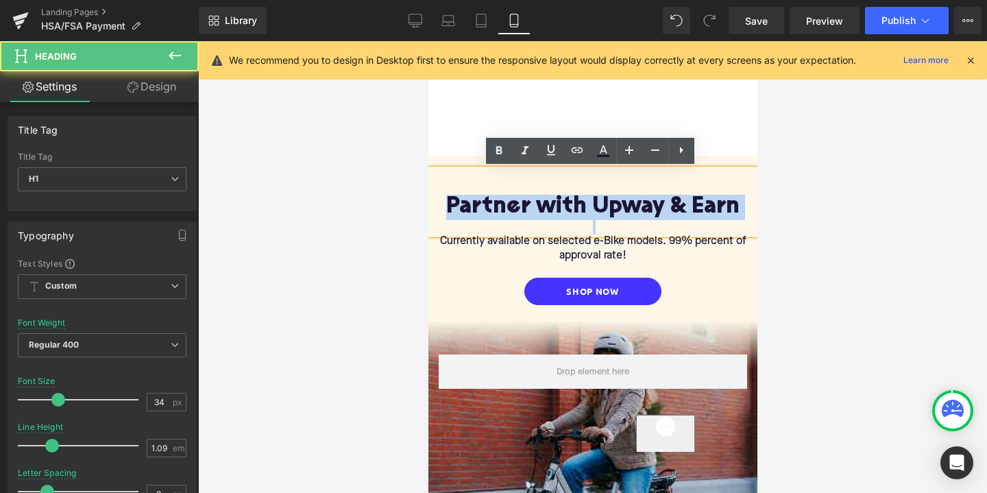
click at [632, 214] on h1 "Partner with Upway & Earn" at bounding box center [592, 207] width 329 height 25
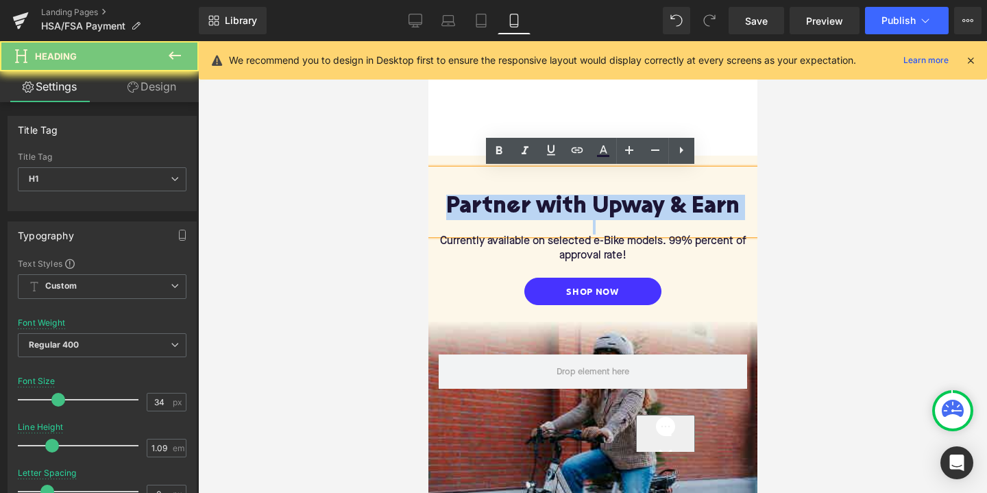
click at [637, 202] on h1 "Partner with Upway & Earn" at bounding box center [592, 207] width 329 height 25
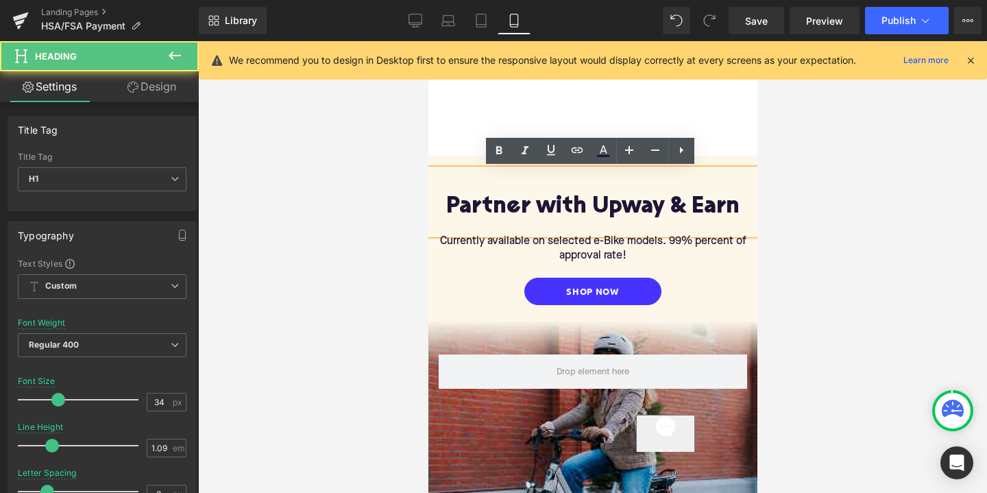
click at [640, 207] on h1 "Partner with Upway & Earn" at bounding box center [592, 207] width 329 height 25
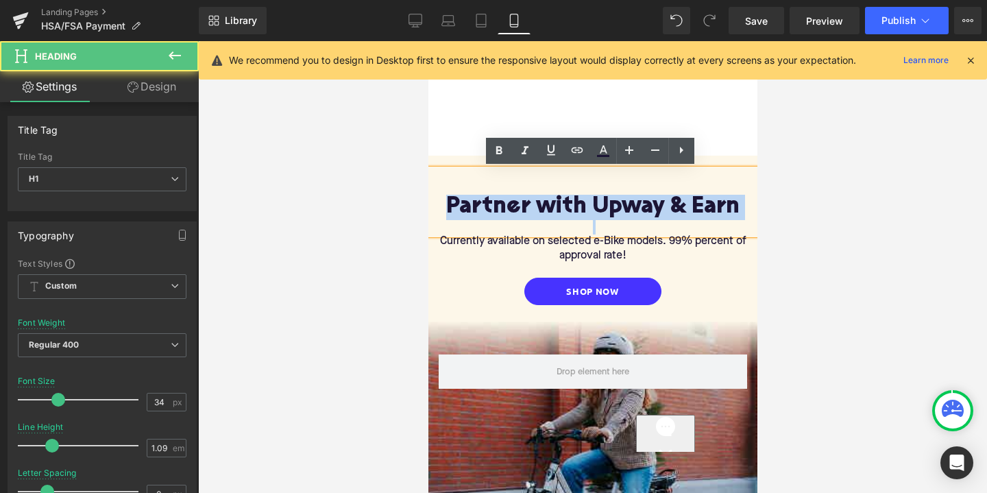
click at [640, 207] on h1 "Partner with Upway & Earn" at bounding box center [592, 207] width 329 height 25
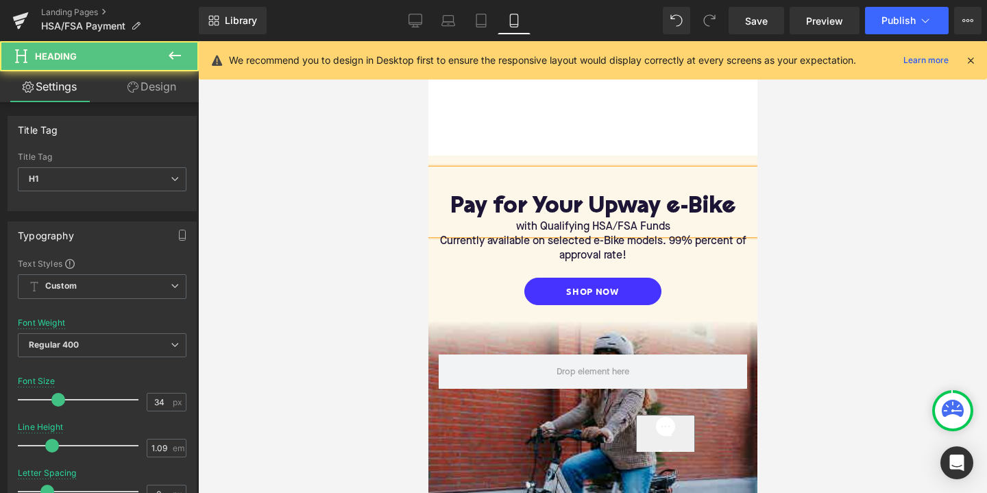
click at [739, 208] on h1 "Pay for Your Upway e-Bike" at bounding box center [592, 207] width 329 height 25
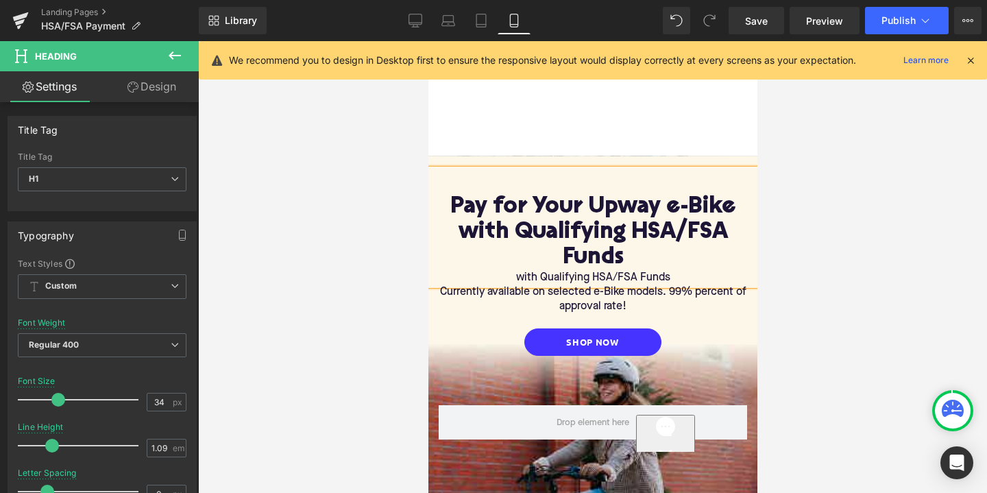
click at [661, 278] on div "with Qualifying HSA/FSA Funds" at bounding box center [592, 278] width 329 height 14
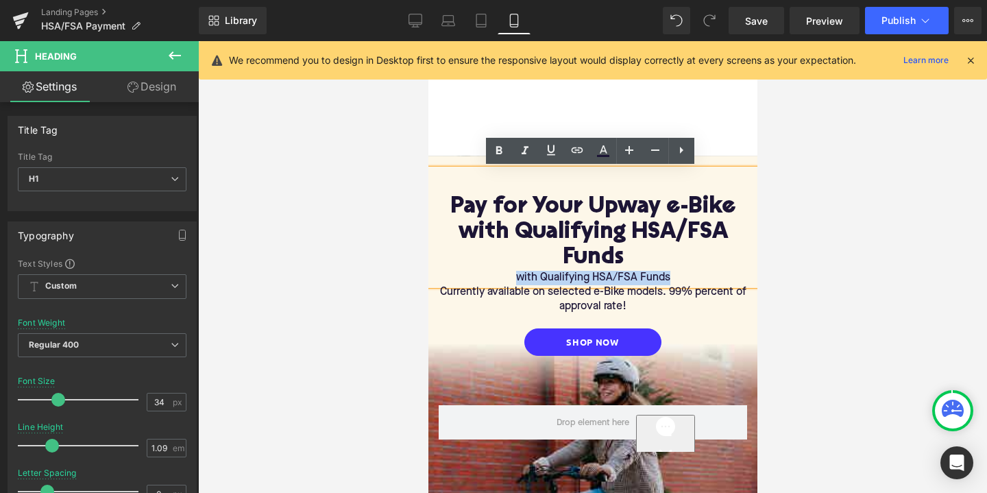
drag, startPoint x: 673, startPoint y: 278, endPoint x: 503, endPoint y: 276, distance: 170.1
click at [503, 276] on div "with Qualifying HSA/FSA Funds" at bounding box center [592, 278] width 329 height 14
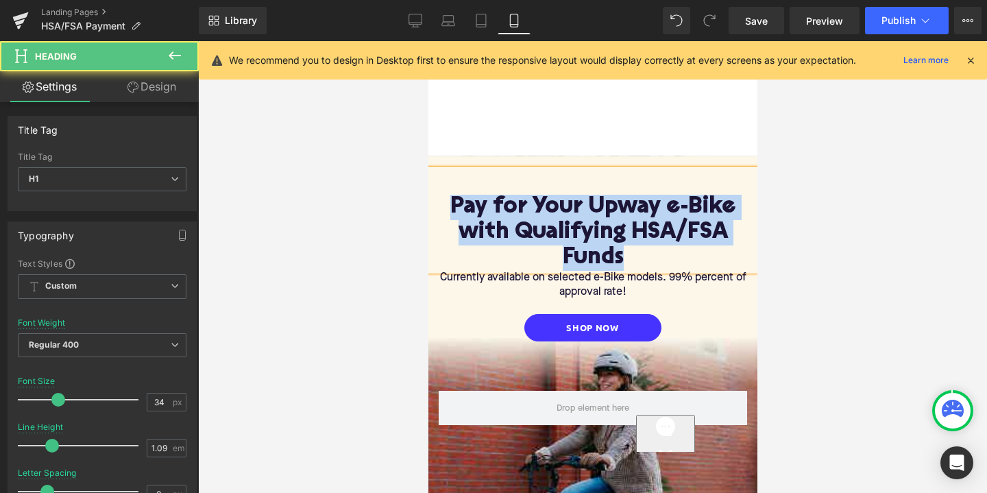
drag, startPoint x: 638, startPoint y: 263, endPoint x: 430, endPoint y: 197, distance: 218.4
click at [430, 197] on h1 "Pay for Your Upway e-Bike with Qualifying HSA/FSA Funds" at bounding box center [592, 233] width 329 height 76
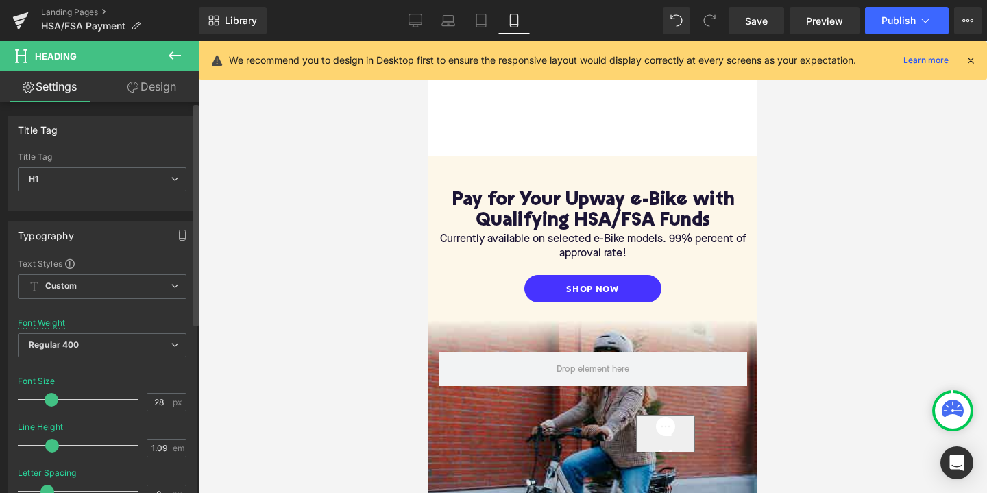
type input "29"
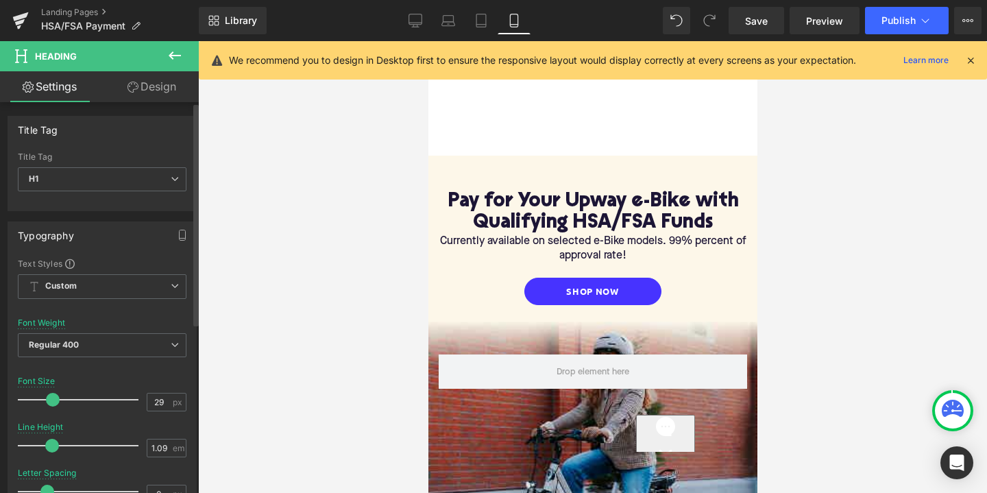
click at [50, 396] on span at bounding box center [53, 400] width 14 height 14
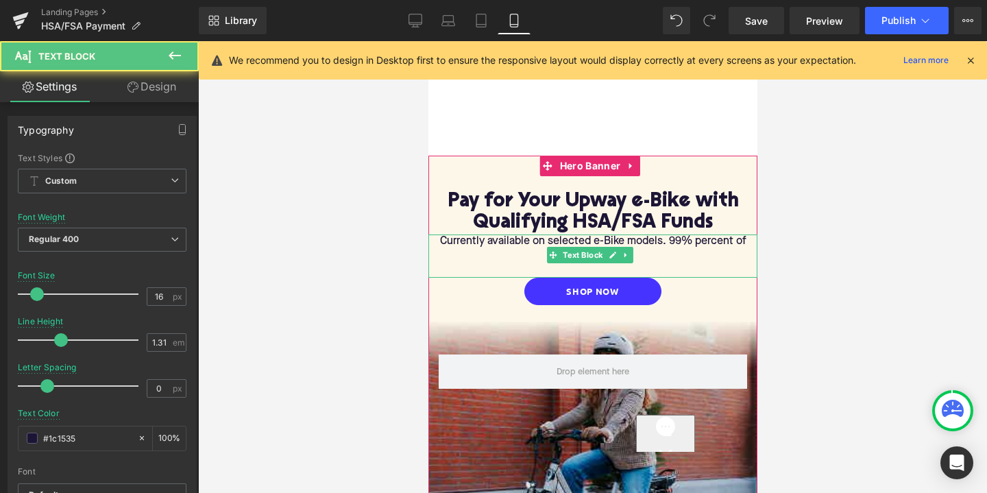
click at [436, 237] on p "Currently available on selected e-Bike models. 99% percent of approval rate!" at bounding box center [592, 249] width 329 height 29
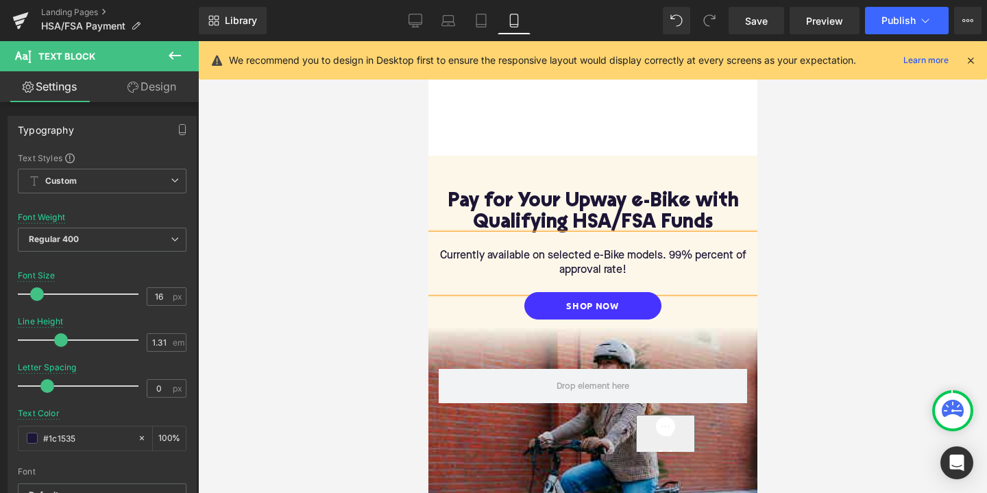
click at [335, 258] on div at bounding box center [592, 267] width 789 height 452
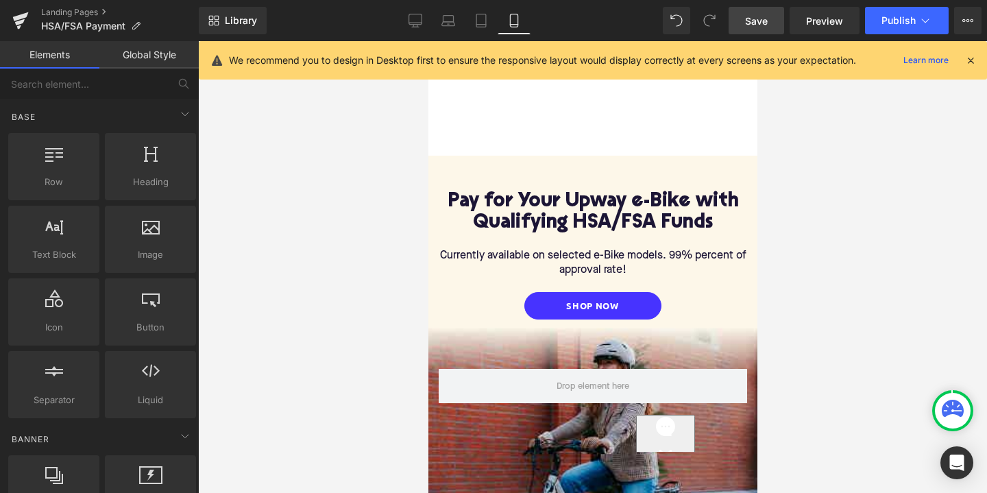
click at [752, 19] on span "Save" at bounding box center [756, 21] width 23 height 14
click at [415, 21] on icon at bounding box center [416, 21] width 14 height 14
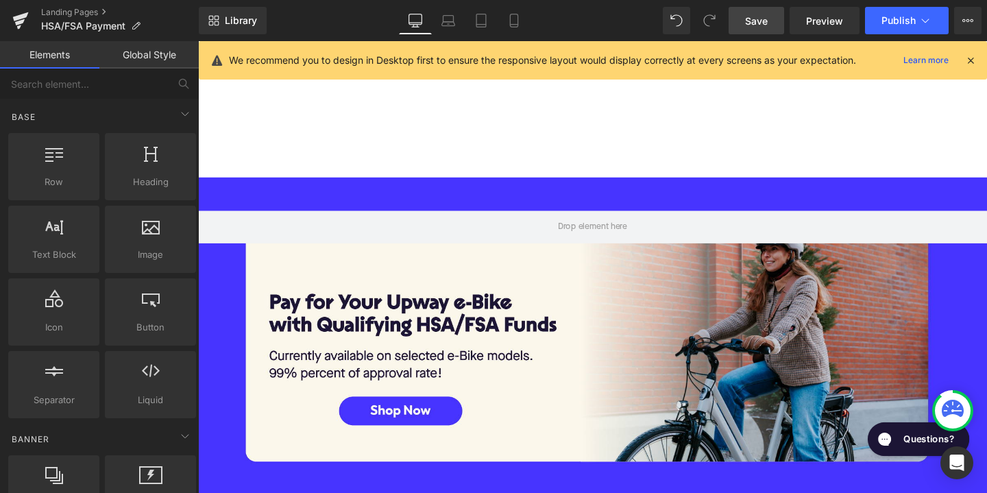
scroll to position [143, 0]
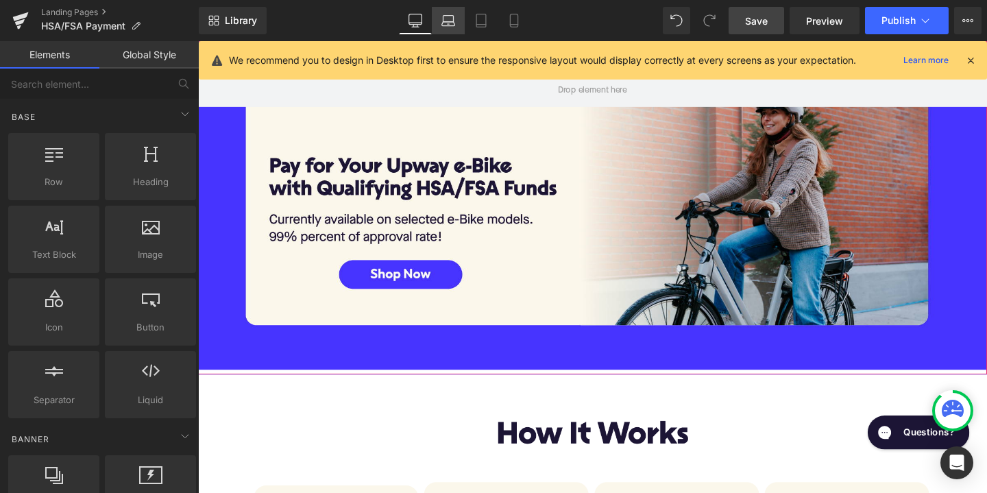
click at [448, 16] on icon at bounding box center [449, 19] width 10 height 6
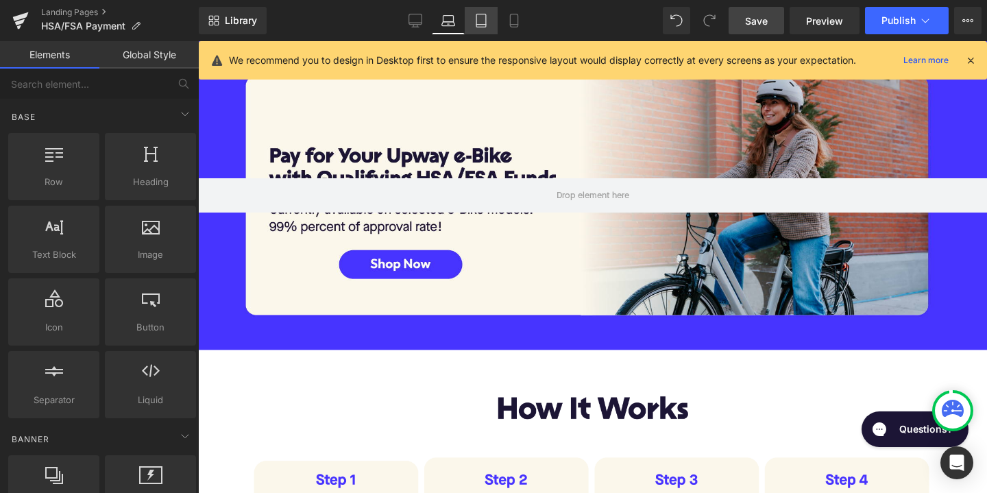
click at [493, 25] on link "Tablet" at bounding box center [481, 20] width 33 height 27
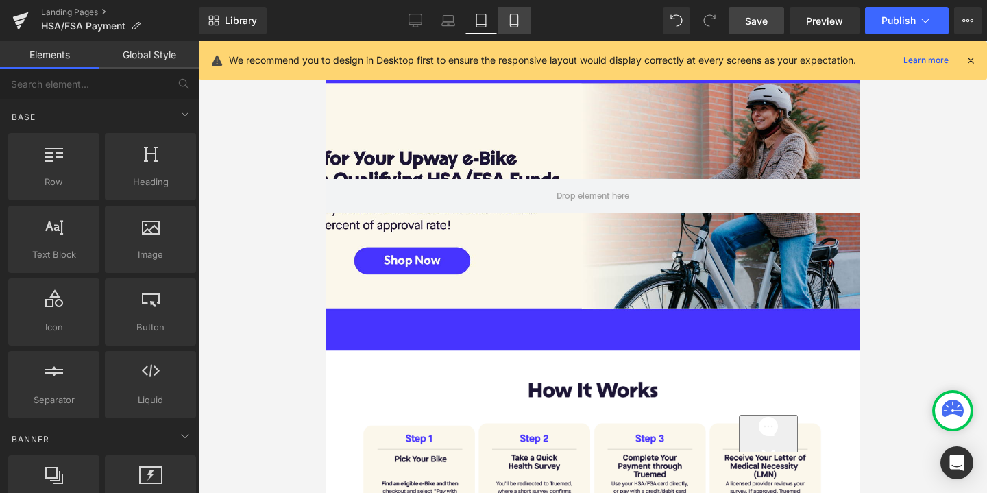
click at [518, 27] on icon at bounding box center [514, 20] width 8 height 13
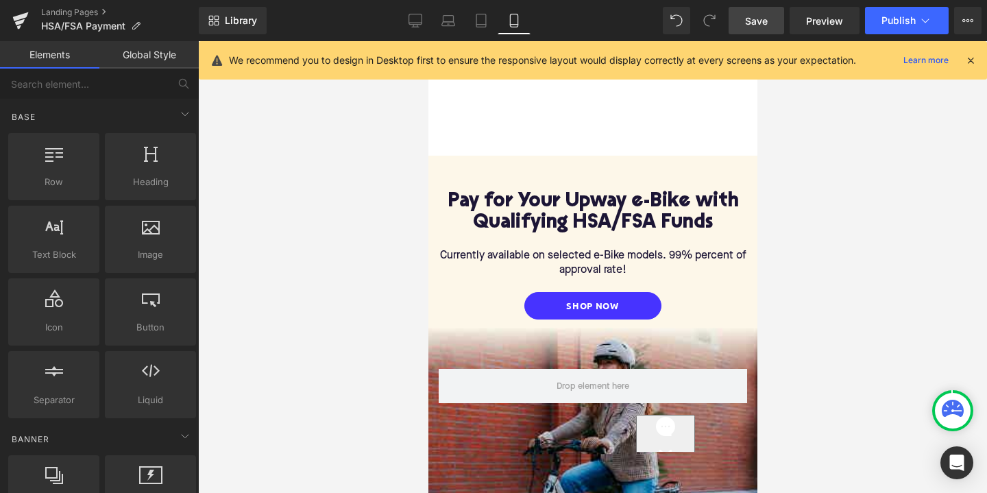
scroll to position [0, 0]
click at [418, 21] on icon at bounding box center [416, 21] width 14 height 14
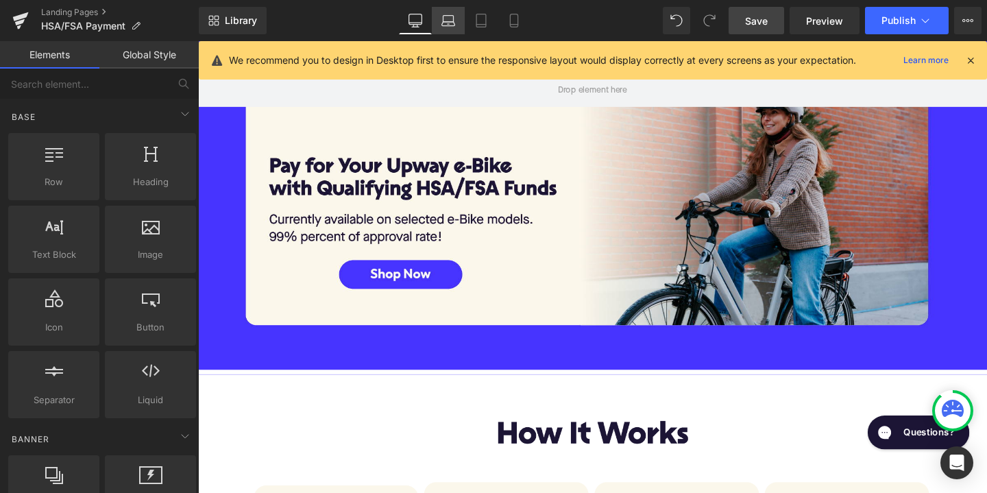
click at [444, 21] on icon at bounding box center [449, 19] width 10 height 6
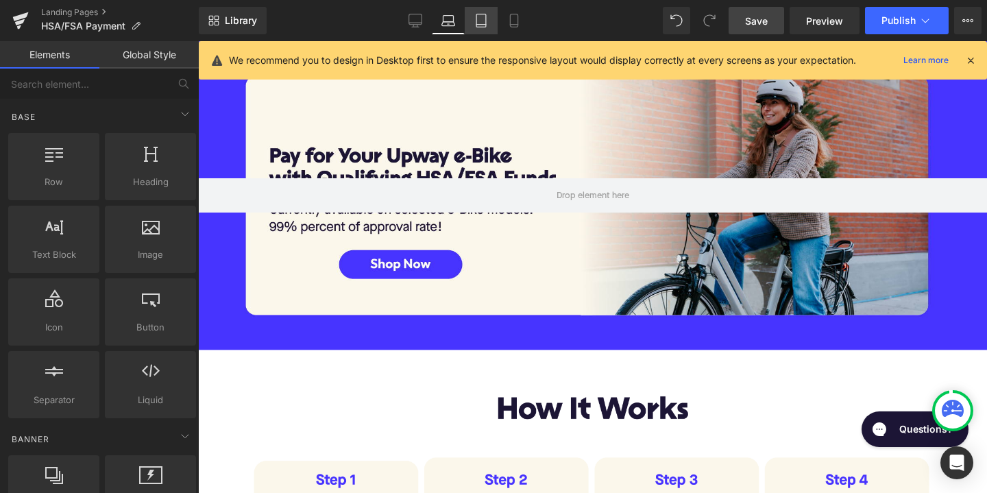
click at [474, 22] on link "Tablet" at bounding box center [481, 20] width 33 height 27
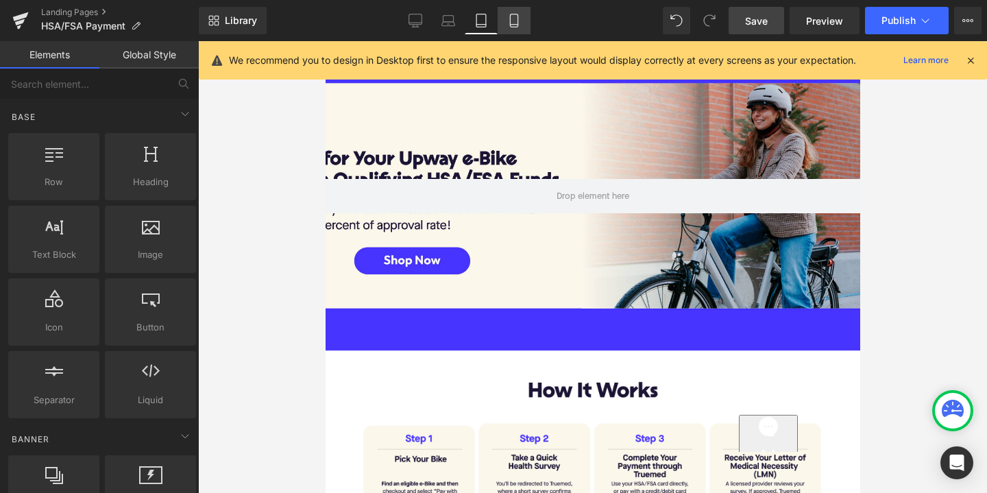
click at [514, 22] on icon at bounding box center [514, 21] width 14 height 14
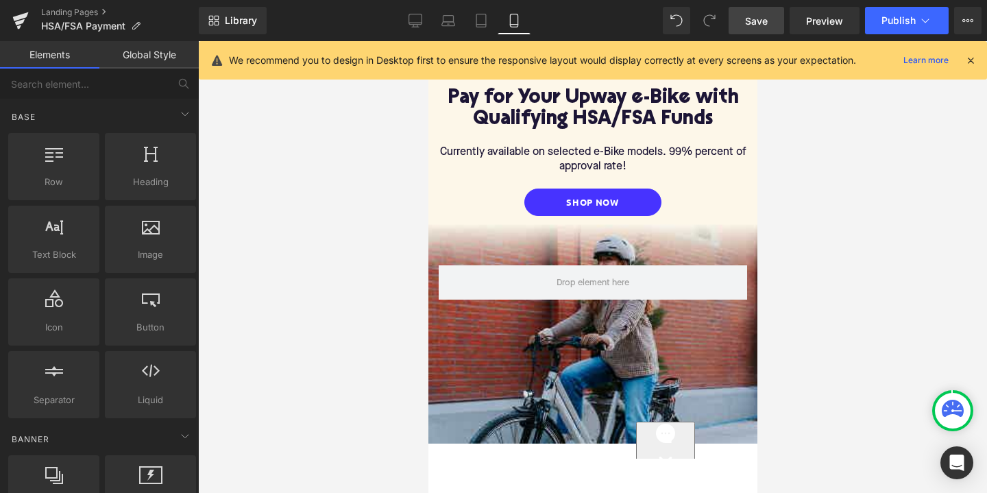
scroll to position [115, 0]
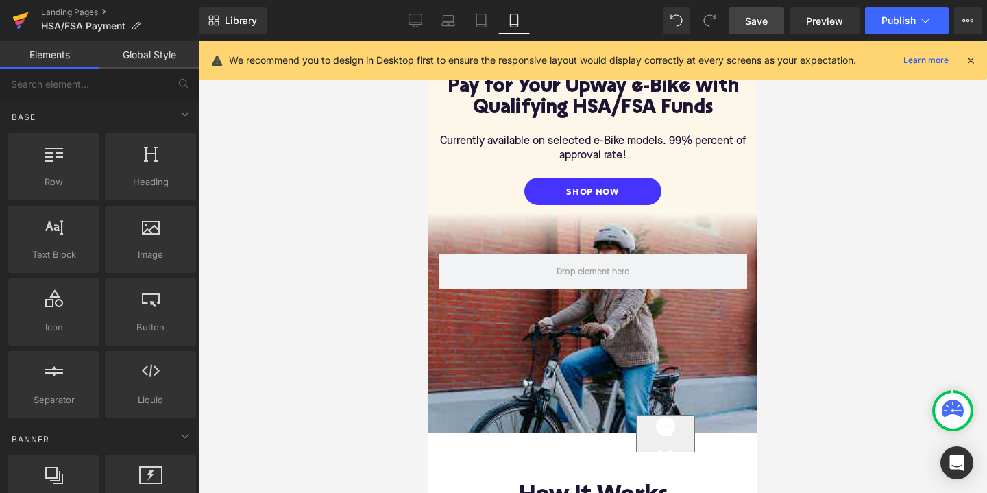
click at [19, 19] on icon at bounding box center [21, 16] width 16 height 9
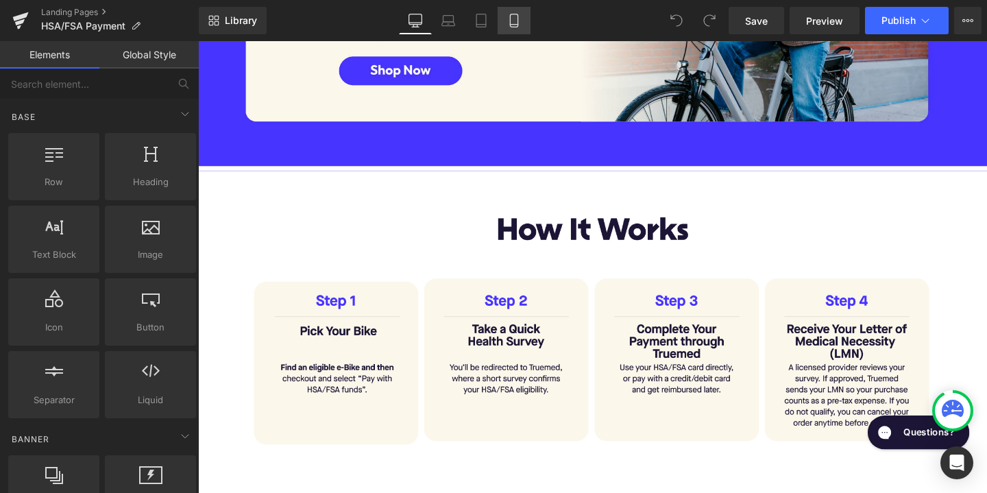
click at [509, 32] on link "Mobile" at bounding box center [514, 20] width 33 height 27
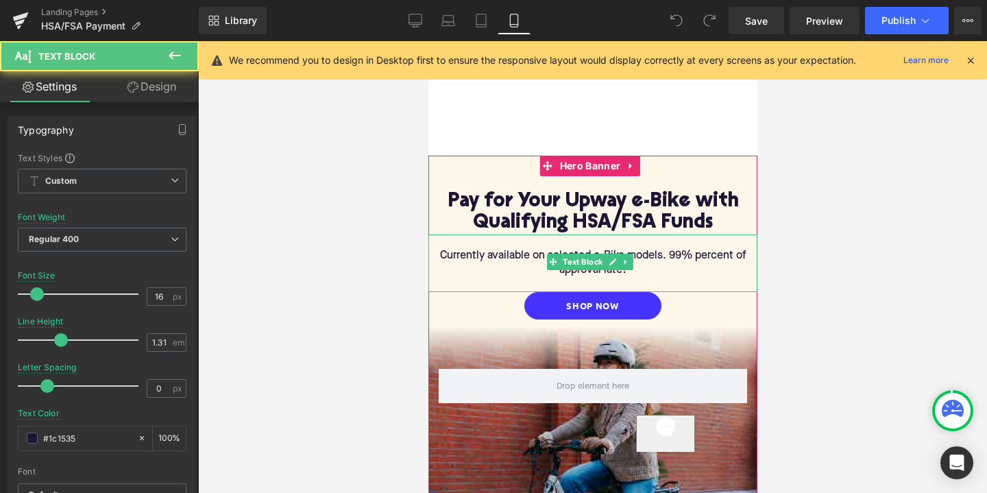
click at [664, 254] on p "Currently available on selected e-Bike models. 99% percent of approval rate!" at bounding box center [592, 263] width 329 height 29
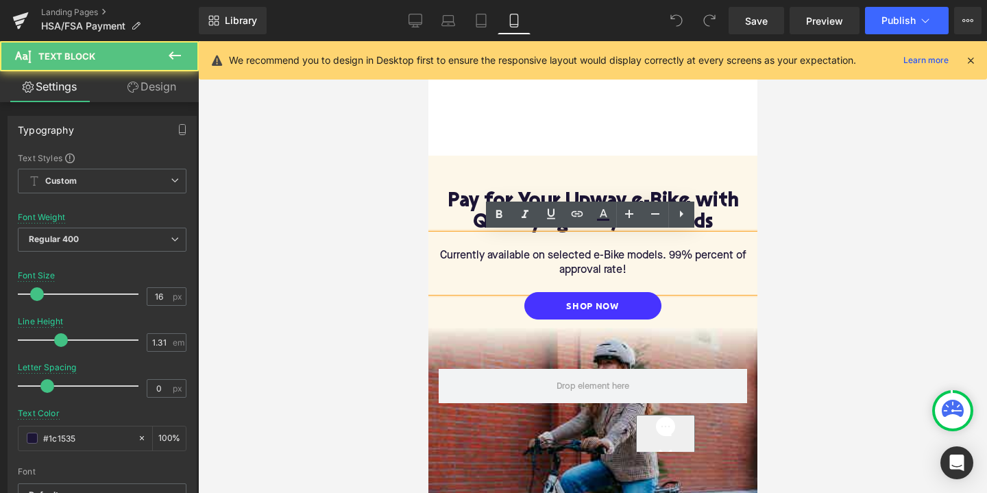
click at [664, 253] on p "Currently available on selected e-Bike models. 99% percent of approval rate!" at bounding box center [592, 263] width 329 height 29
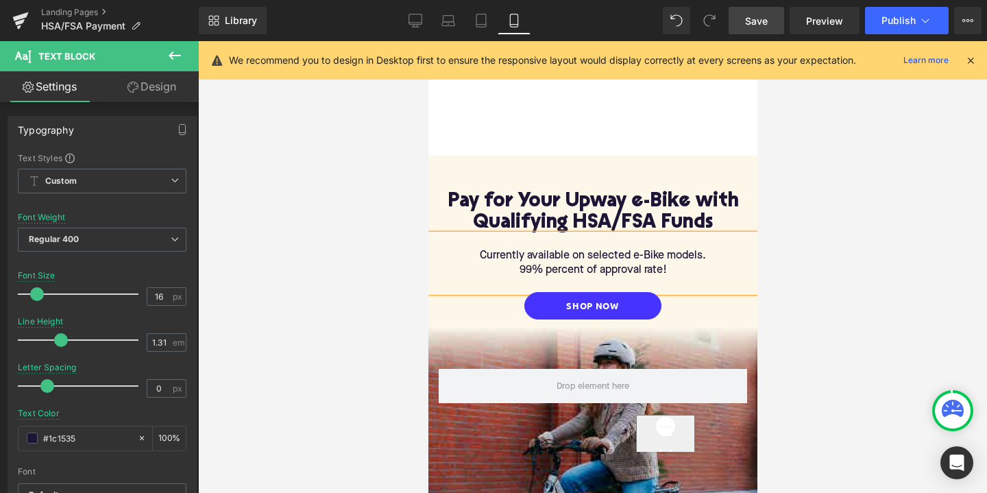
click at [755, 14] on span "Save" at bounding box center [756, 21] width 23 height 14
click at [766, 12] on link "Save" at bounding box center [757, 20] width 56 height 27
